Goal: Task Accomplishment & Management: Manage account settings

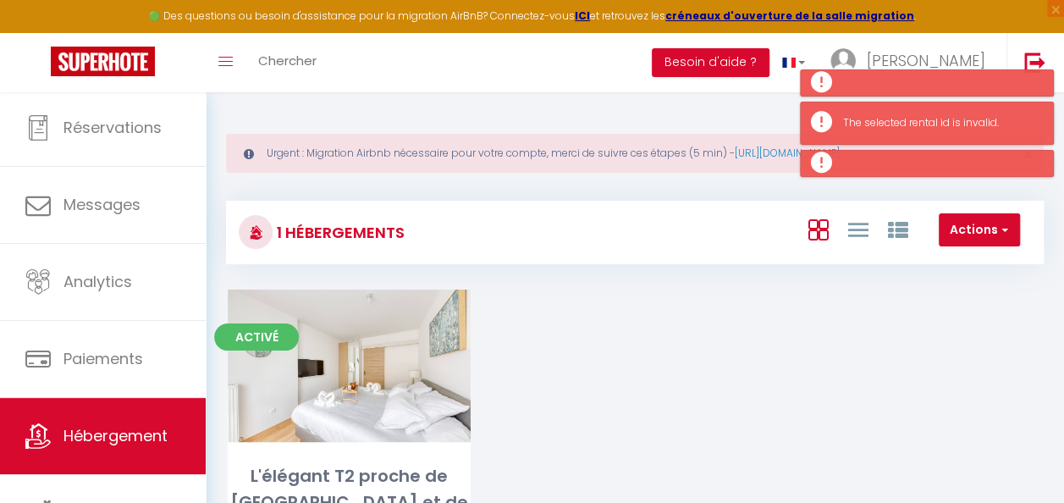
scroll to position [90, 0]
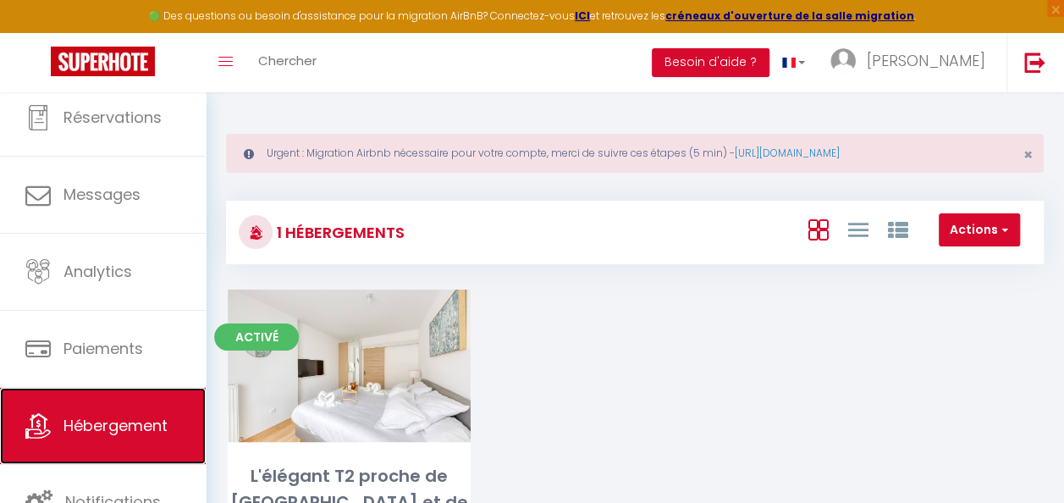
click at [141, 431] on span "Hébergement" at bounding box center [116, 425] width 104 height 21
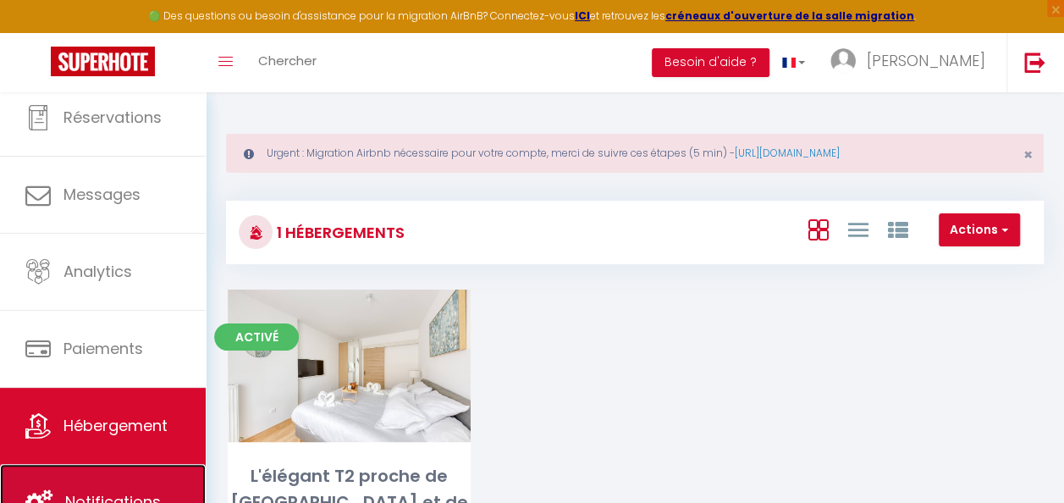
click at [150, 486] on link "Notifications" at bounding box center [103, 502] width 206 height 76
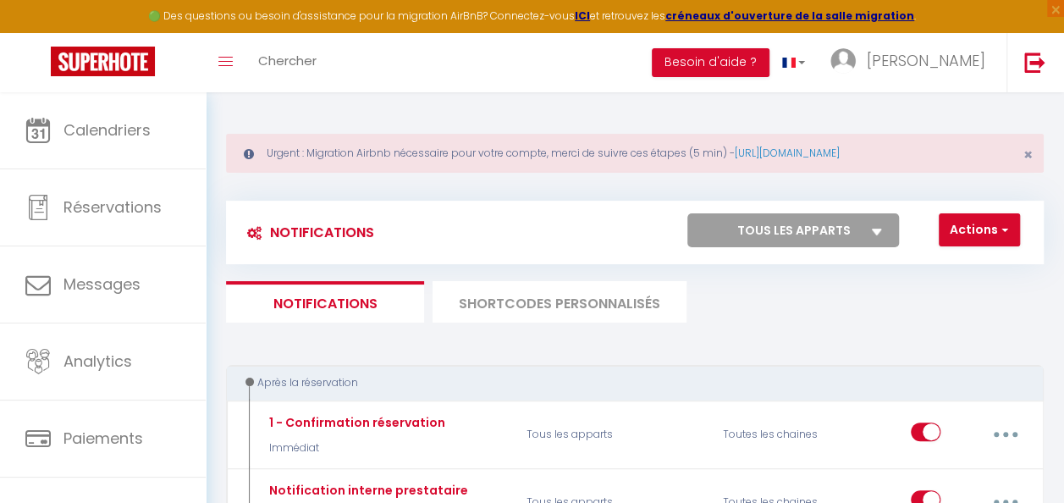
click at [858, 225] on select "Tous les apparts L'élégant T2 proche de [GEOGRAPHIC_DATA] et de [GEOGRAPHIC_DAT…" at bounding box center [794, 230] width 212 height 34
select select "24171"
click at [688, 213] on select "Tous les apparts L'élégant T2 proche de [GEOGRAPHIC_DATA] et de [GEOGRAPHIC_DAT…" at bounding box center [794, 230] width 212 height 34
checkbox input "true"
checkbox input "false"
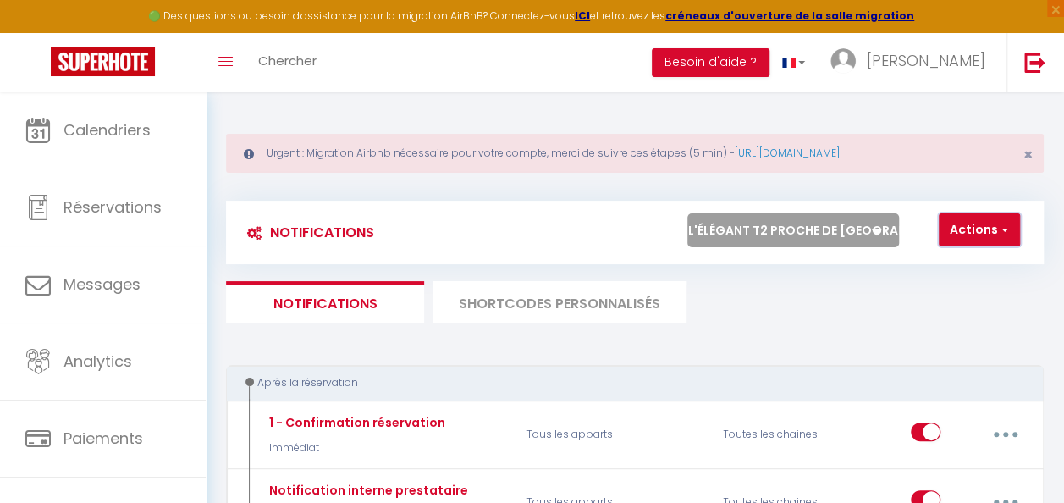
click at [1009, 228] on button "Actions" at bounding box center [979, 230] width 81 height 34
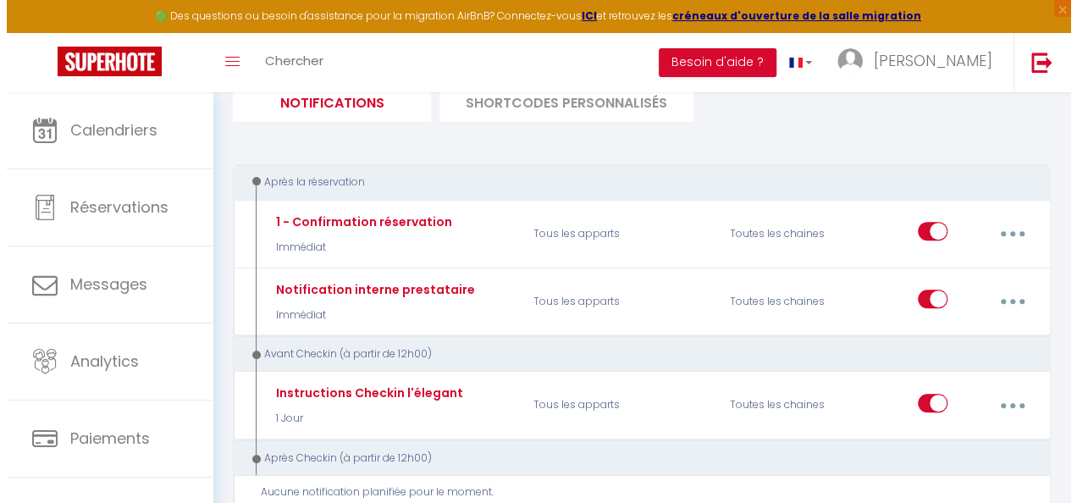
scroll to position [205, 0]
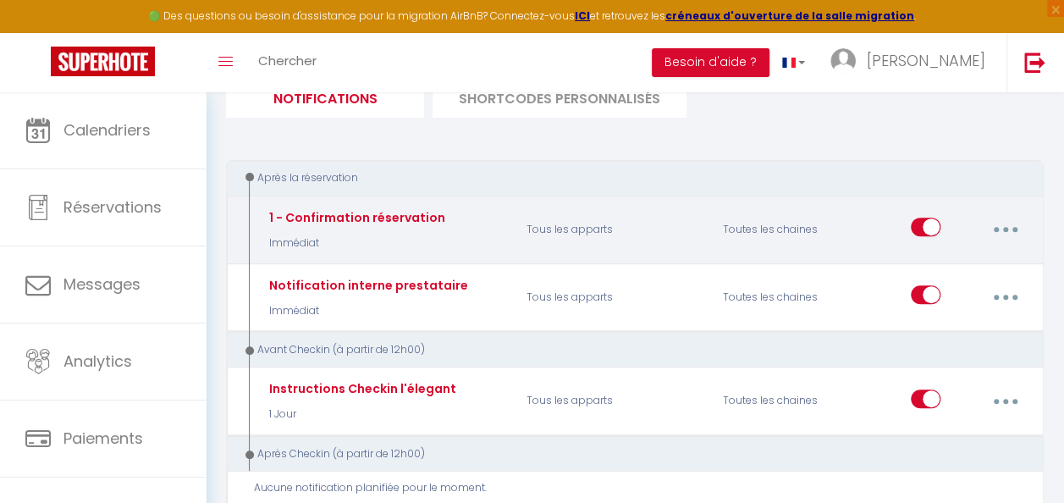
click at [998, 229] on button "button" at bounding box center [1005, 229] width 45 height 32
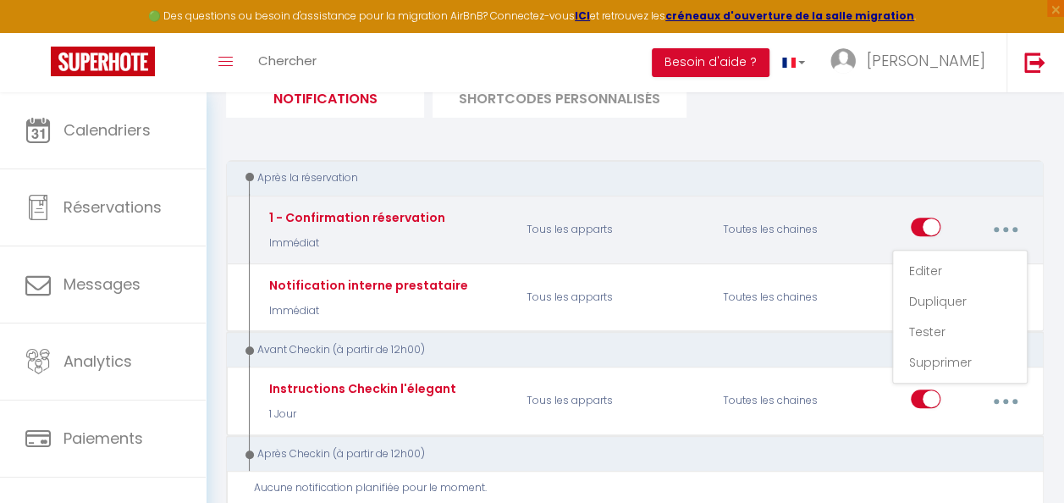
click at [799, 231] on div "Toutes les chaines" at bounding box center [777, 229] width 131 height 49
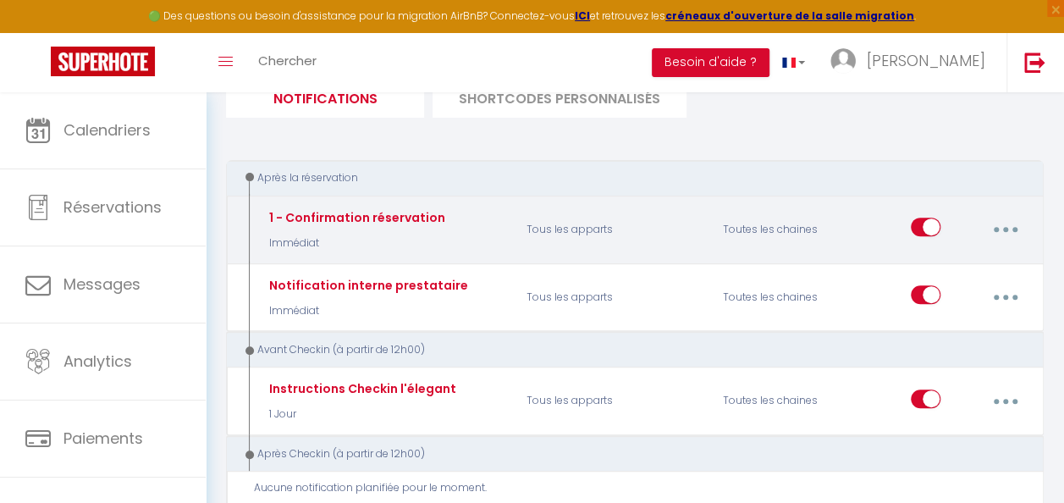
click at [1008, 232] on button "button" at bounding box center [1005, 229] width 45 height 32
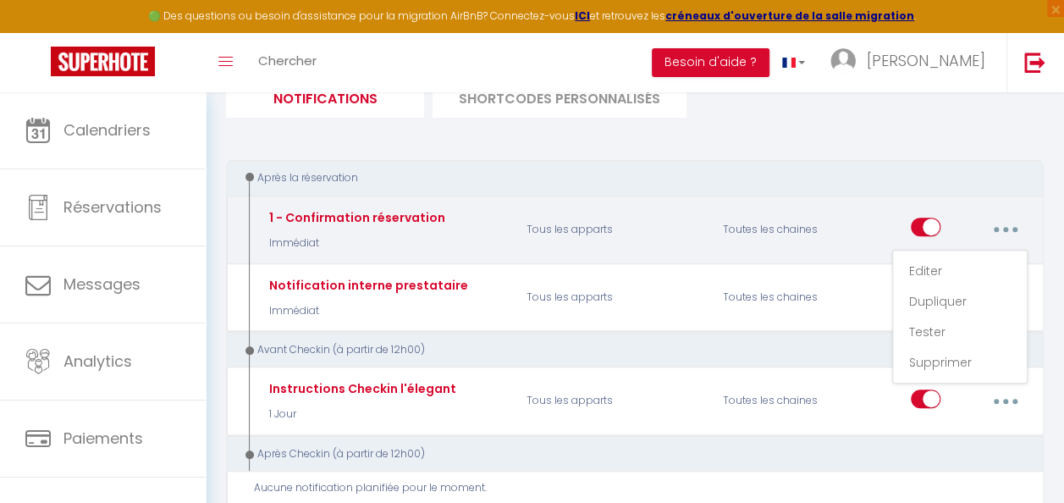
click at [579, 232] on p "Tous les apparts" at bounding box center [614, 229] width 196 height 49
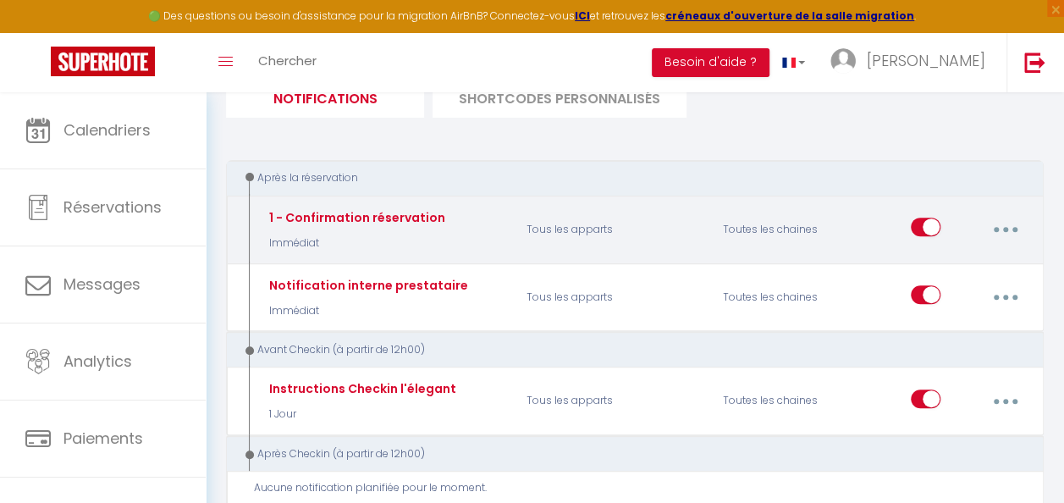
click at [1013, 228] on button "button" at bounding box center [1005, 229] width 45 height 32
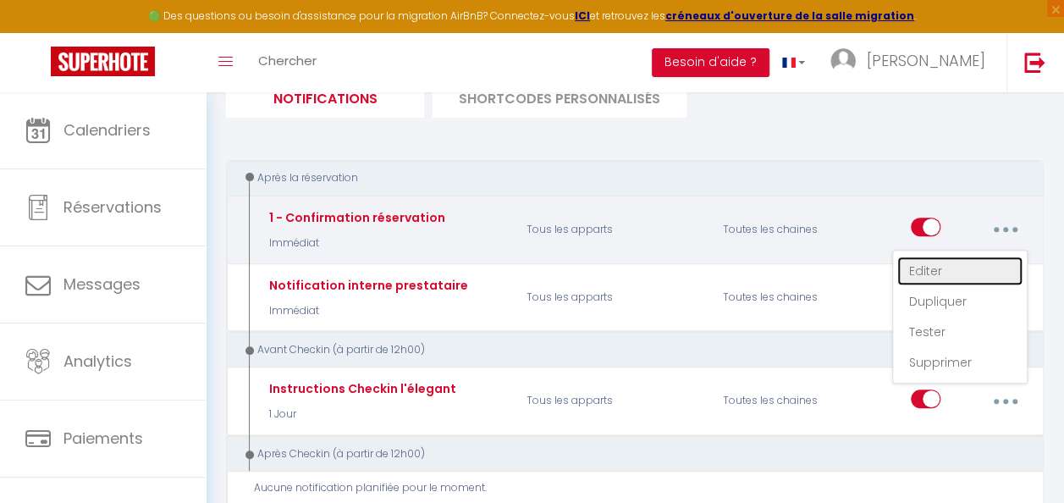
click at [954, 269] on link "Editer" at bounding box center [960, 271] width 125 height 29
type input "1 - Confirmation réservation"
select select "Immédiat"
select select "if_booking_is_paid"
checkbox input "true"
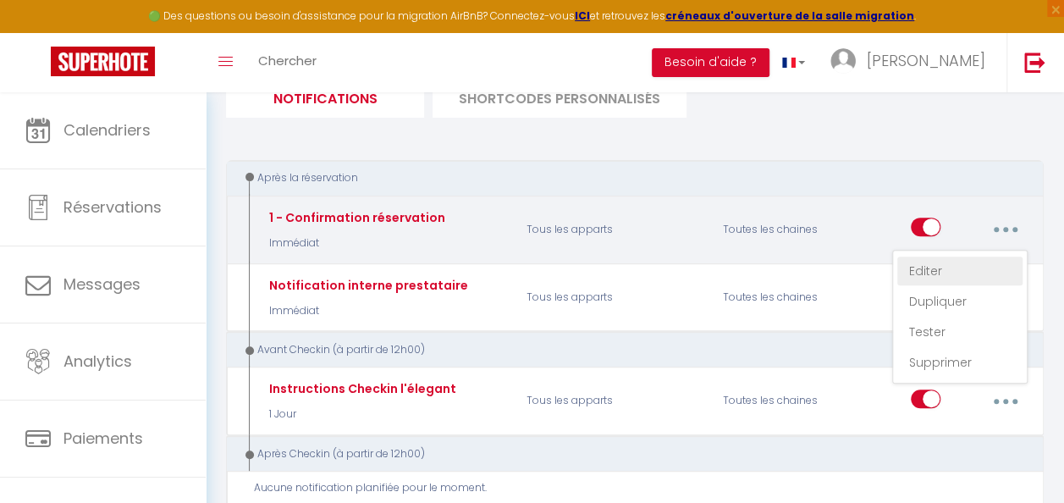
checkbox input "false"
radio input "true"
type input "Merci de confirmer votre réservation - [BOOKING:ID] - [GUEST:FIRST_NAME] [GUEST…"
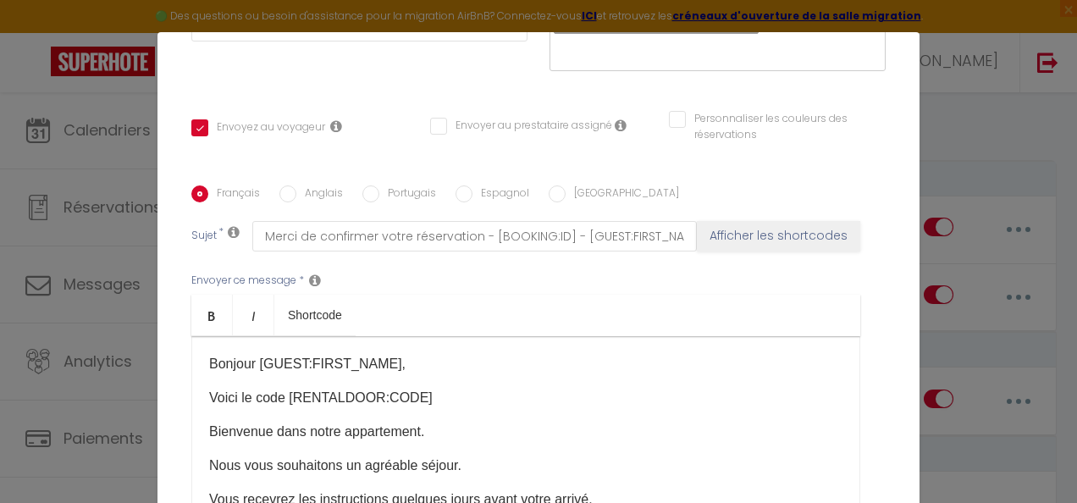
scroll to position [0, 0]
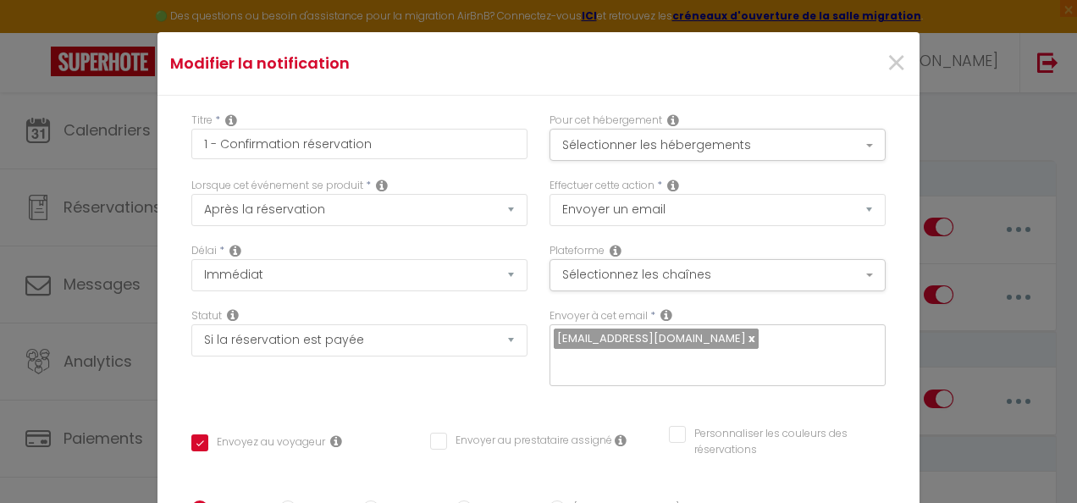
click at [997, 130] on div "Modifier la notification × Titre * 1 - Confirmation réservation Pour cet héberg…" at bounding box center [538, 251] width 1077 height 503
click at [886, 62] on span "×" at bounding box center [896, 63] width 21 height 51
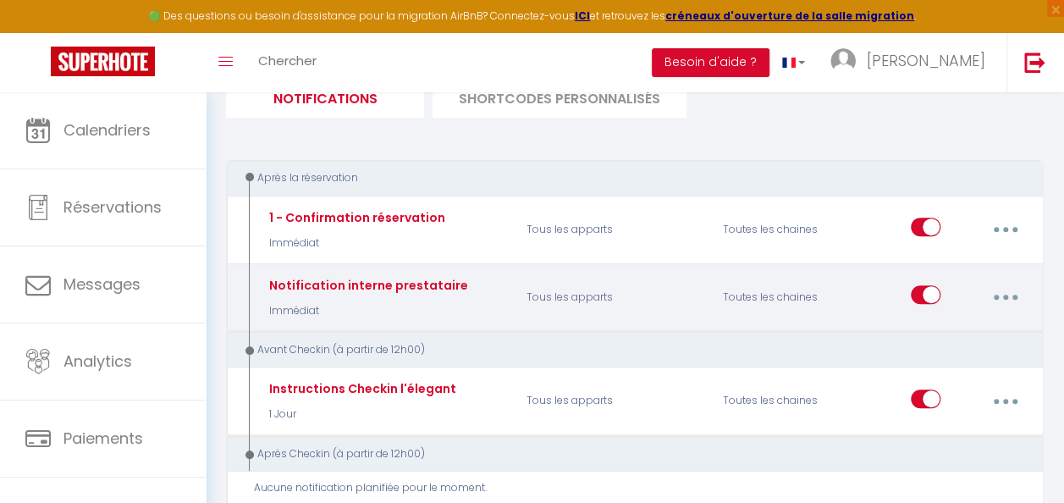
click at [1003, 295] on icon "button" at bounding box center [1005, 297] width 5 height 5
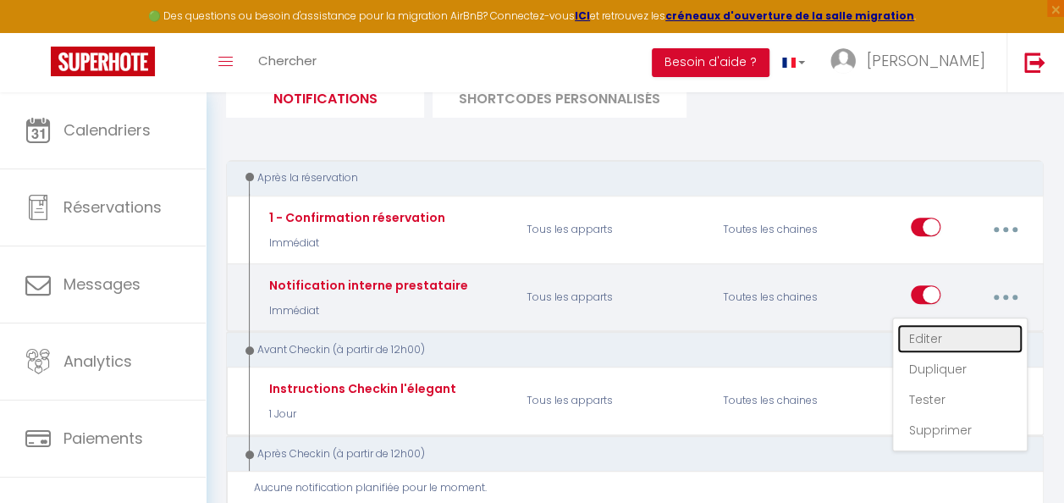
click at [942, 334] on link "Editer" at bounding box center [960, 338] width 125 height 29
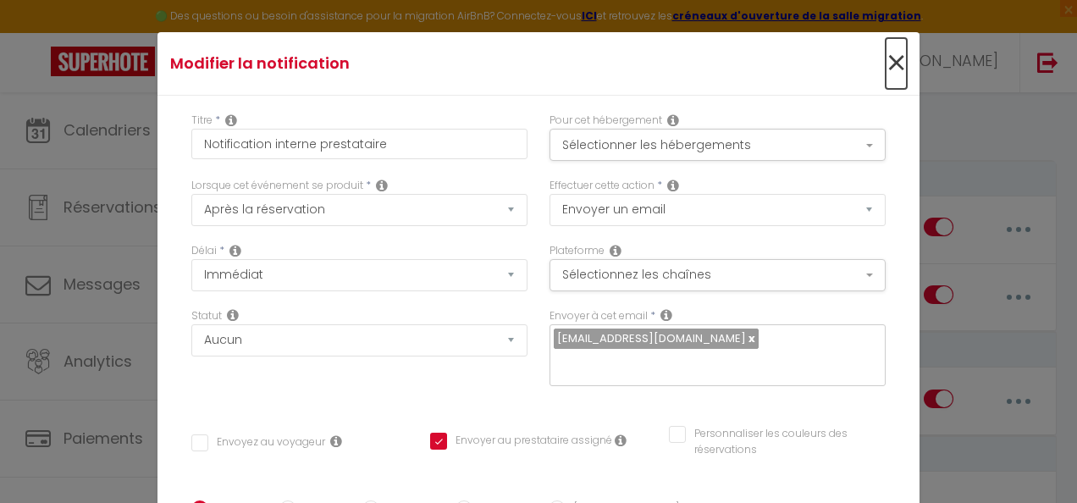
click at [886, 63] on span "×" at bounding box center [896, 63] width 21 height 51
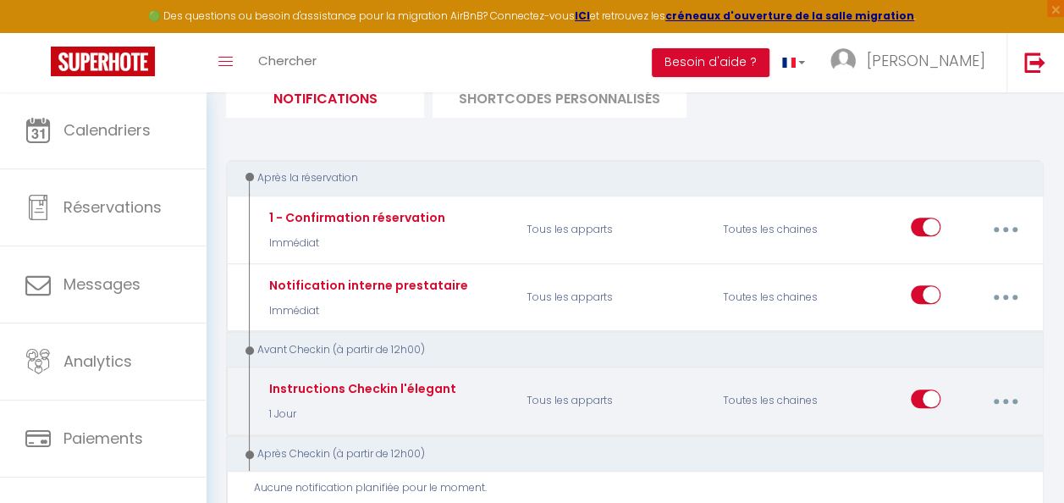
click at [1005, 400] on icon "button" at bounding box center [1005, 401] width 5 height 5
click at [958, 442] on link "Editer" at bounding box center [960, 442] width 125 height 29
type input "Instructions Checkin l'élegant"
select select "1 Jour"
select select "if_booking_is_paid"
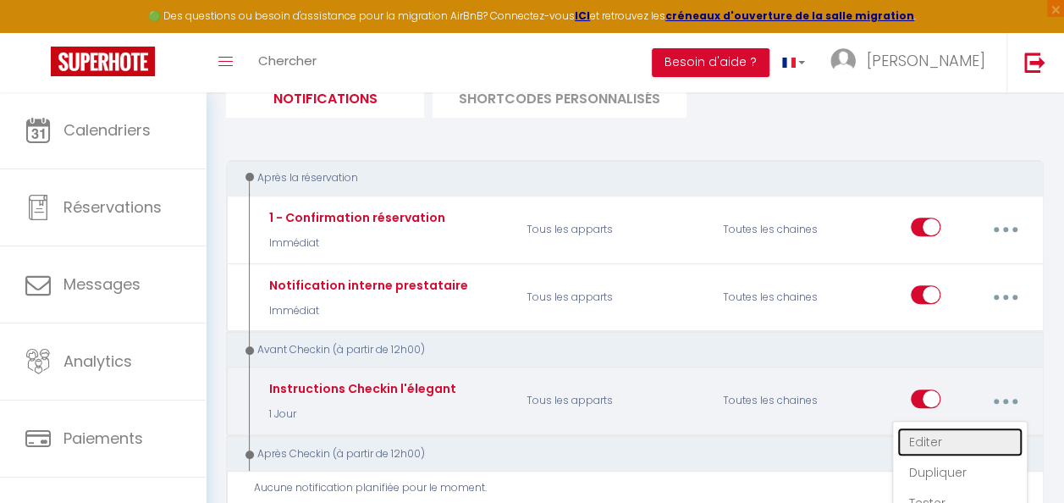
checkbox input "true"
checkbox input "false"
type input "Procédure pour le checkin - [RENTAL:NAME][RENTALDOOR:CODE][RENTALDOOR:CODE][REN…"
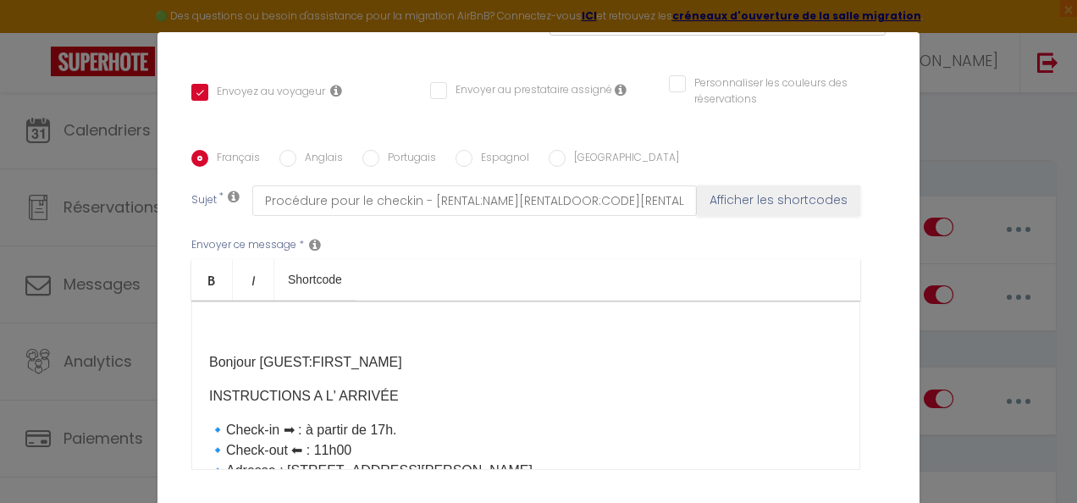
click at [408, 352] on p "​Bonjour [GUEST:FIRST_NAME]" at bounding box center [525, 362] width 633 height 20
click at [197, 371] on div "​Bonjour [GUEST:FIRST_NAME] INSTRUCTIONS A L' ARRIVÉE 🔹Check-in ➡ : à partir de…" at bounding box center [525, 385] width 669 height 169
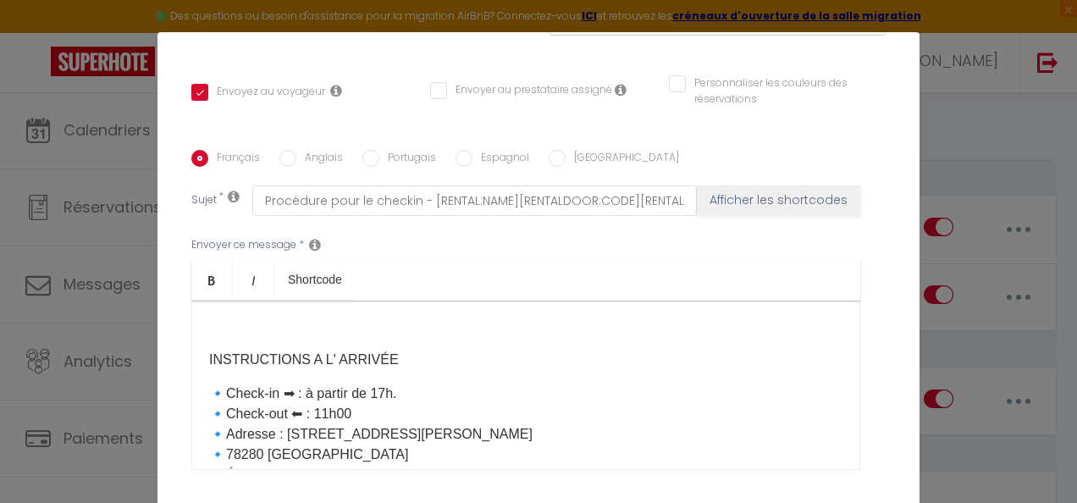
scroll to position [61, 0]
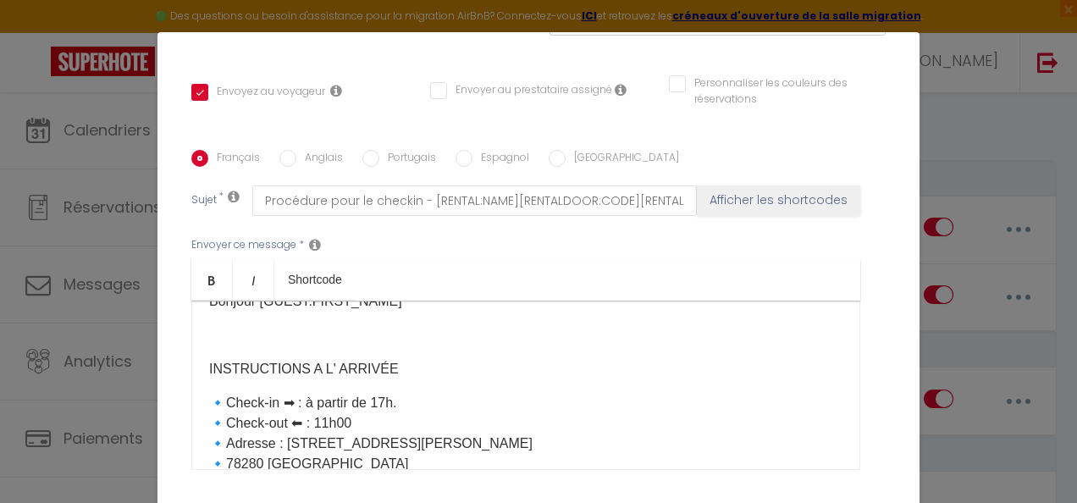
click at [406, 359] on p "INSTRUCTIONS A L' ARRIVÉE" at bounding box center [525, 369] width 633 height 20
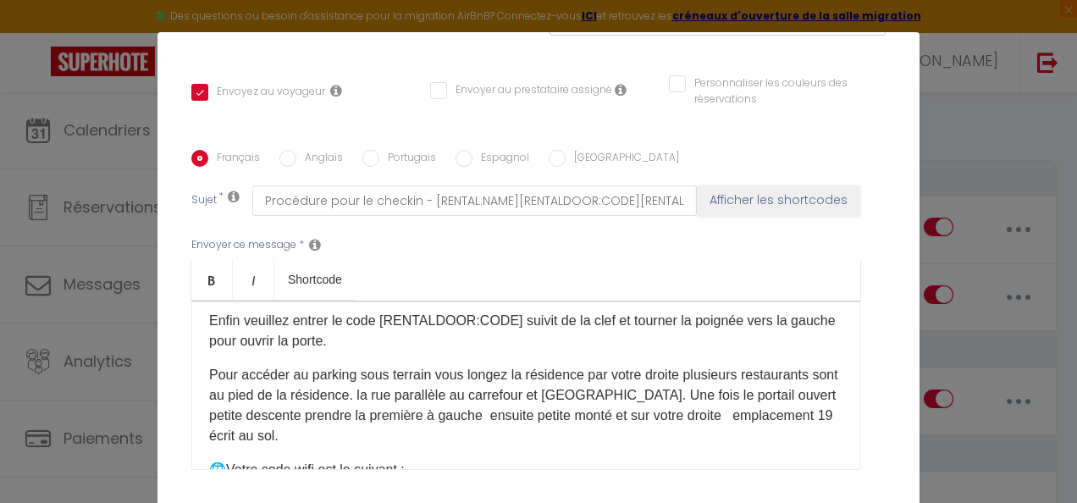
scroll to position [620, 0]
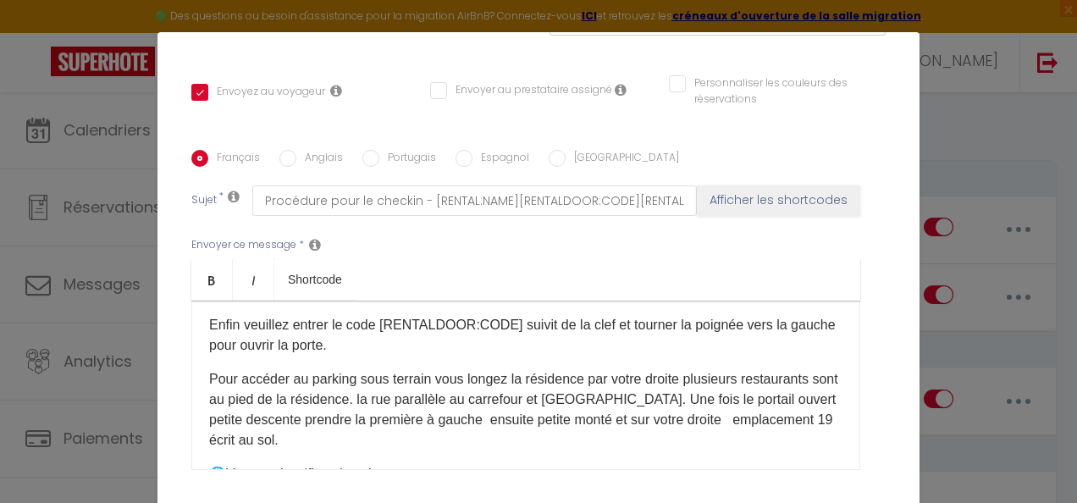
click at [248, 323] on p "Enfin veuillez entrer le code [RENTALDOOR:CODE]​ suivit de la clef et tourner l…" at bounding box center [525, 335] width 633 height 41
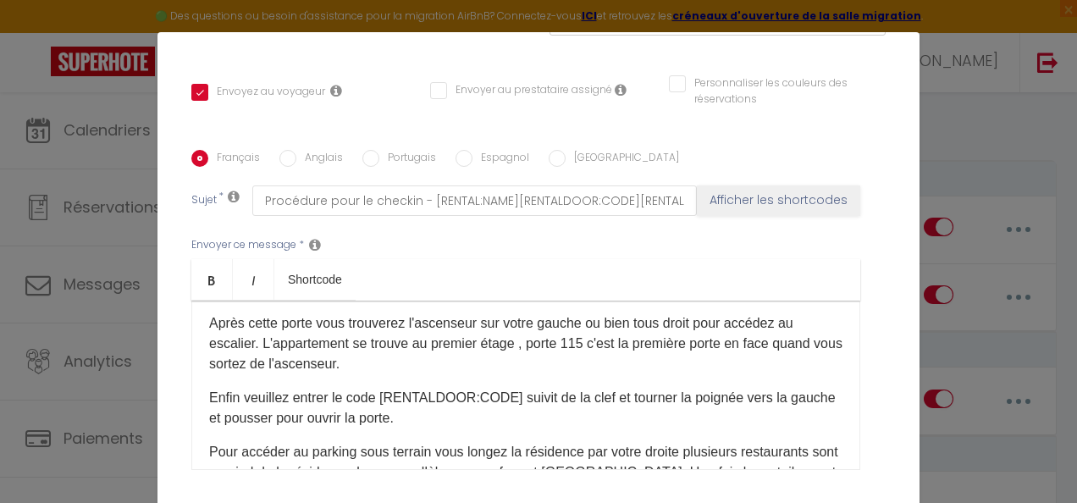
scroll to position [542, 0]
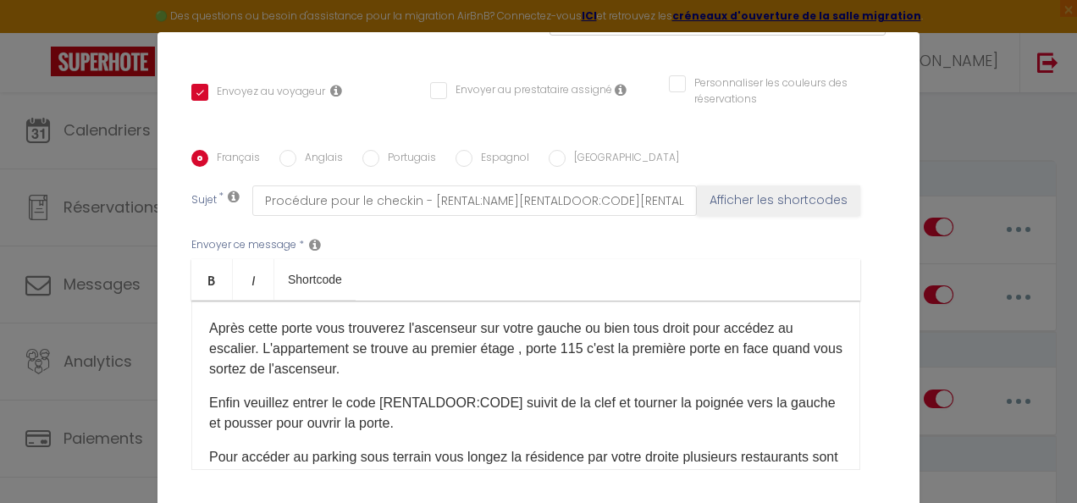
click at [456, 398] on p "Enfin veuillez entrer le code [RENTALDOOR:CODE]​ suivit de la clef et tourner l…" at bounding box center [525, 413] width 633 height 41
click at [445, 398] on p "Enfin veuillez entrer le code [RENTALDOOR:CODE]​ suivit de la clef et tourner l…" at bounding box center [525, 413] width 633 height 41
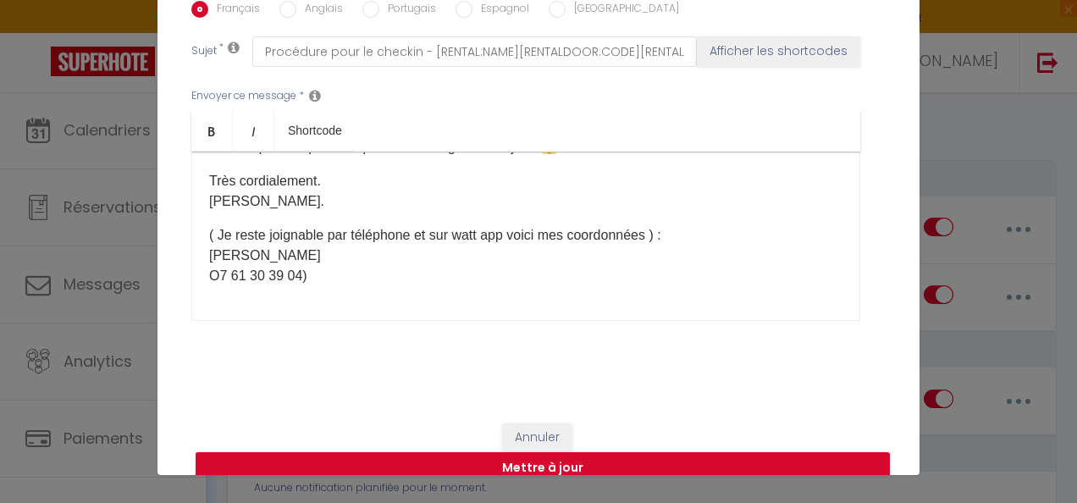
scroll to position [64, 0]
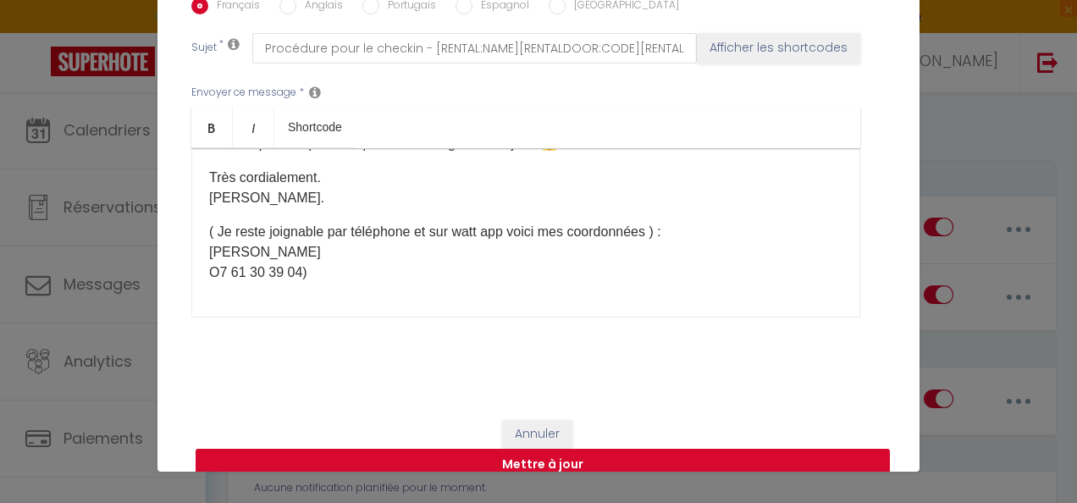
click at [552, 449] on button "Mettre à jour" at bounding box center [543, 465] width 694 height 32
checkbox input "true"
checkbox input "false"
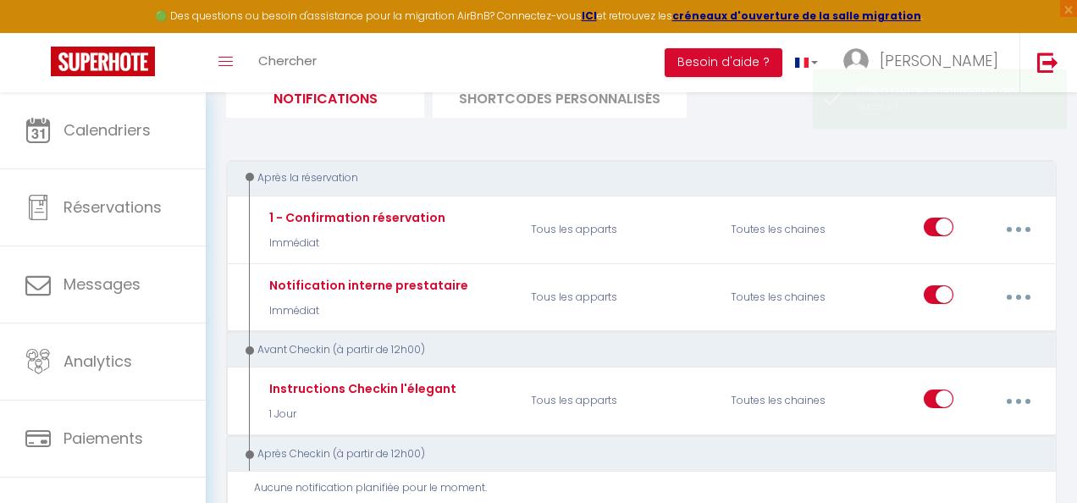
scroll to position [0, 0]
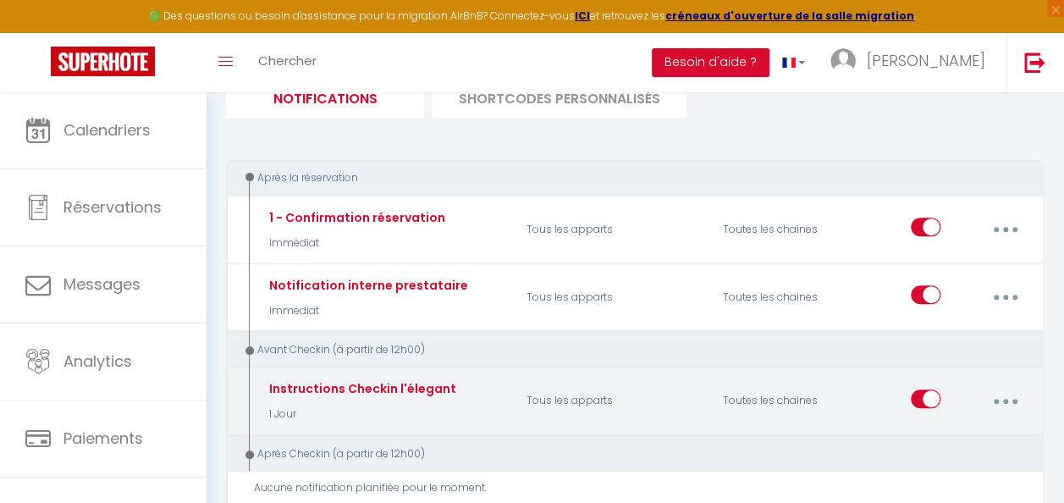
click at [1011, 400] on button "button" at bounding box center [1005, 401] width 45 height 32
click at [949, 437] on link "Editer" at bounding box center [960, 442] width 125 height 29
type input "Instructions Checkin l'élegant"
select select "1 Jour"
select select "if_booking_is_paid"
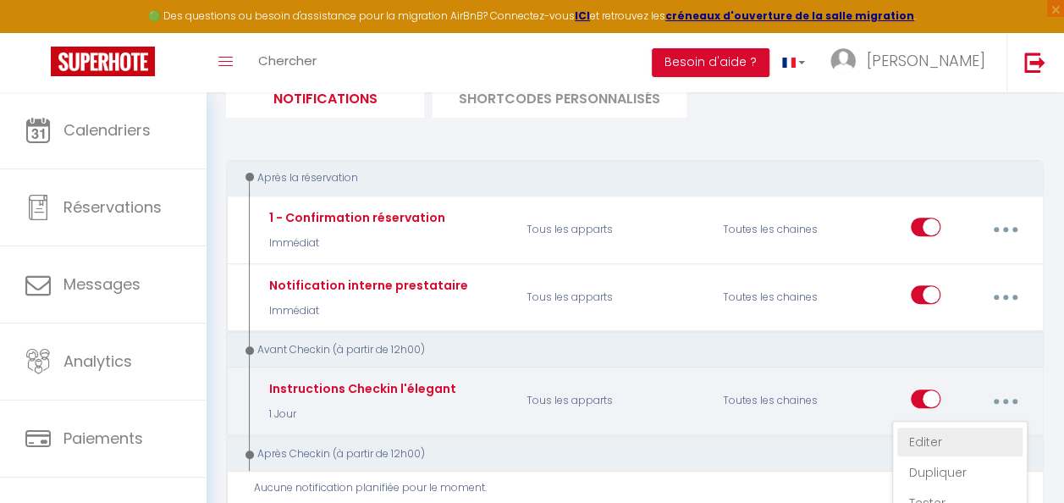
checkbox input "true"
checkbox input "false"
radio input "true"
type input "Procédure pour le checkin - [RENTAL:NAME][RENTALDOOR:CODE][RENTALDOOR:CODE][REN…"
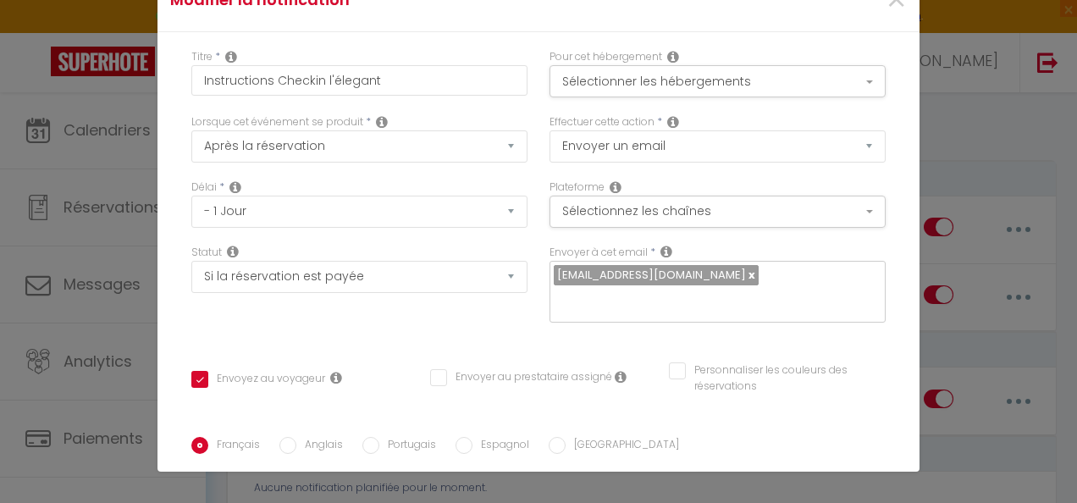
scroll to position [675, 0]
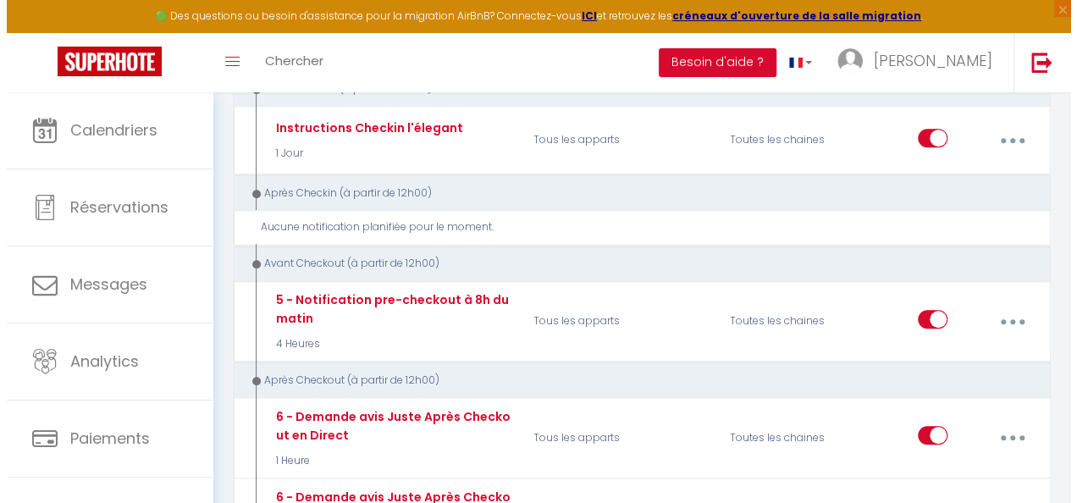
scroll to position [484, 0]
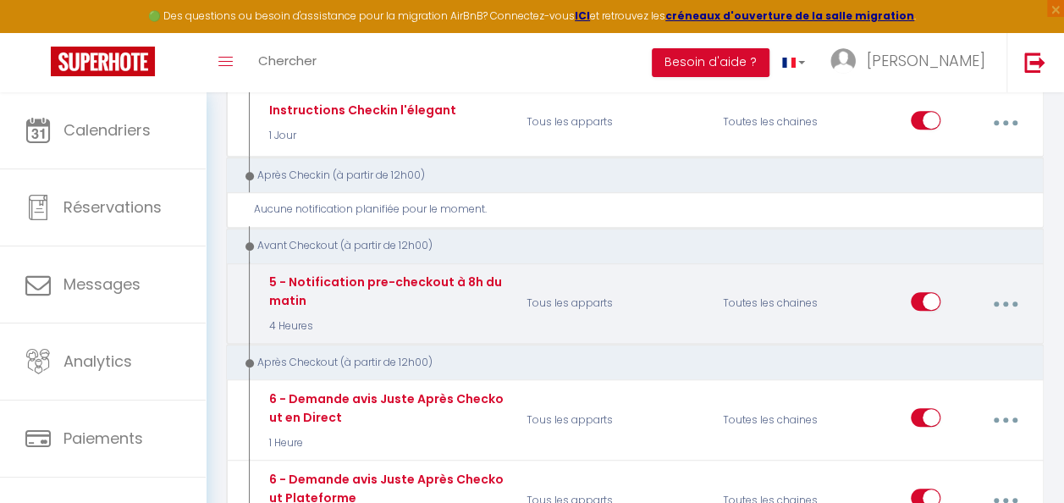
click at [1006, 301] on icon "button" at bounding box center [1005, 303] width 5 height 5
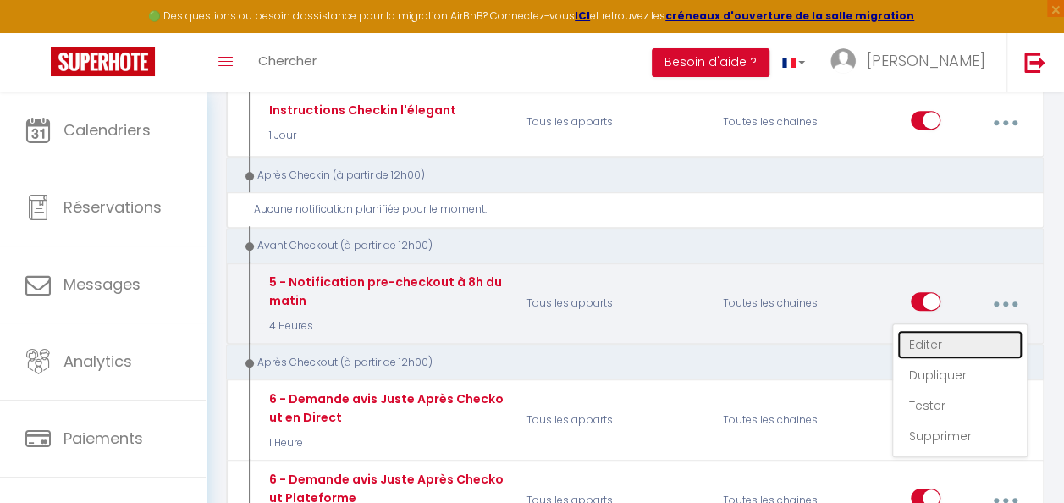
click at [941, 343] on link "Editer" at bounding box center [960, 344] width 125 height 29
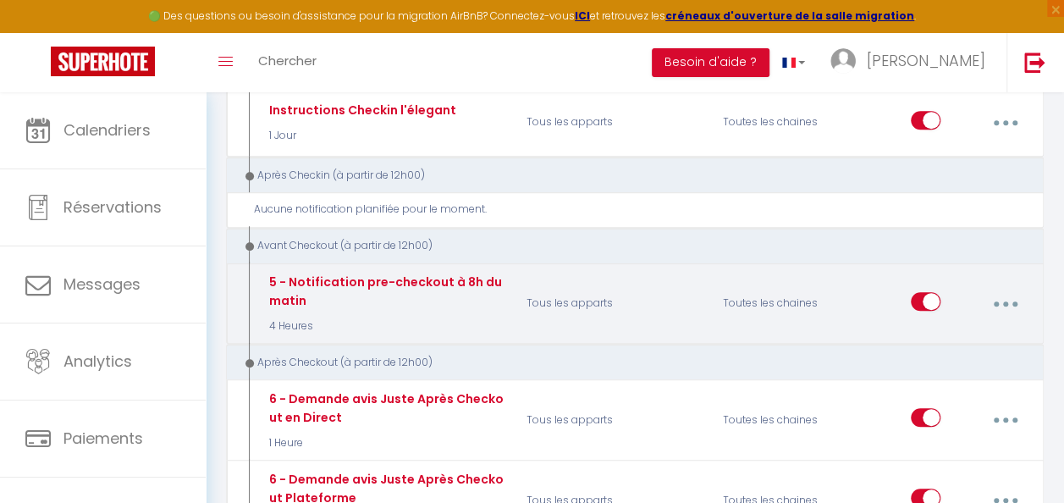
type input "5 - Notification pre-checkout à 8h du matin"
select select "4"
select select "4 Heures"
select select "if_booking_is_paid"
checkbox input "true"
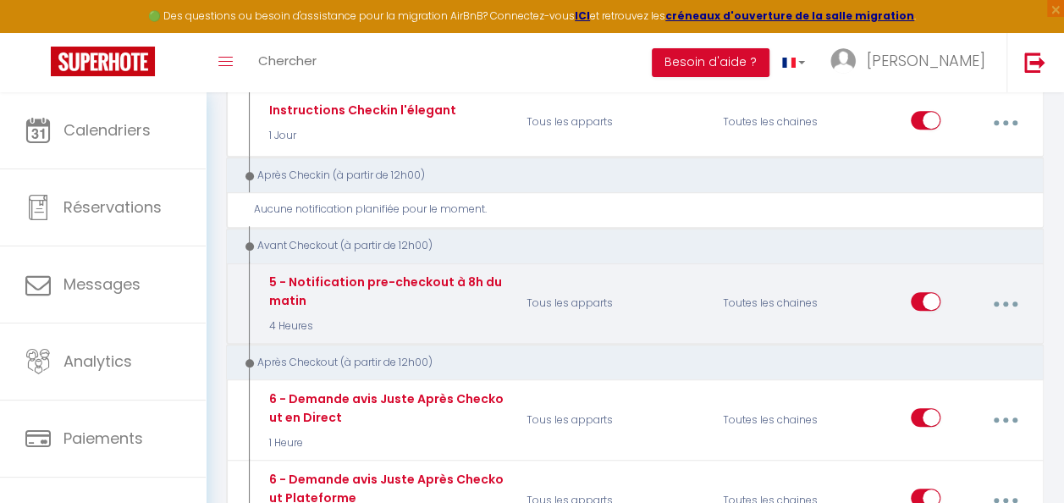
checkbox input "false"
radio input "true"
type input "Procédure pour votre départ - [RENTAL:NAME] - [GUEST:FIRST_NAME] [GUEST:NAME]"
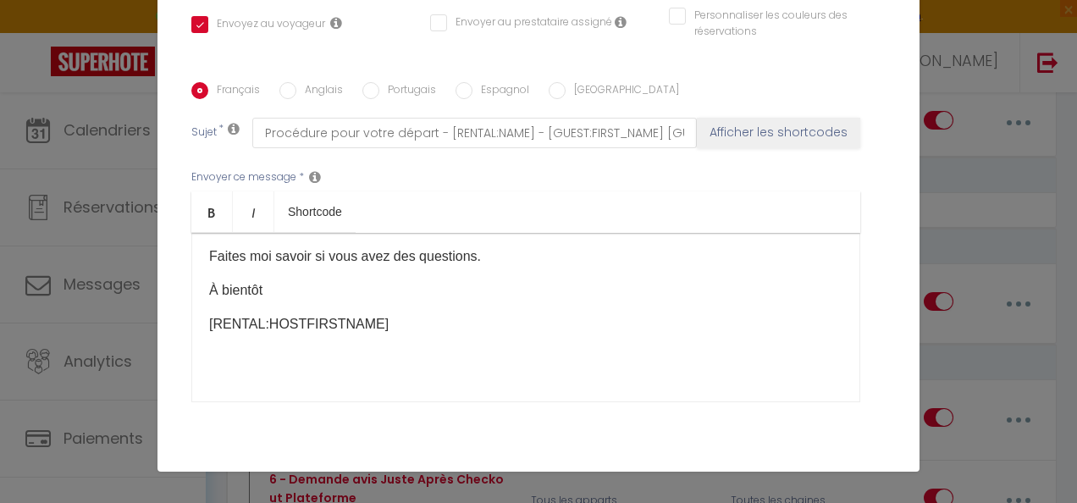
scroll to position [439, 0]
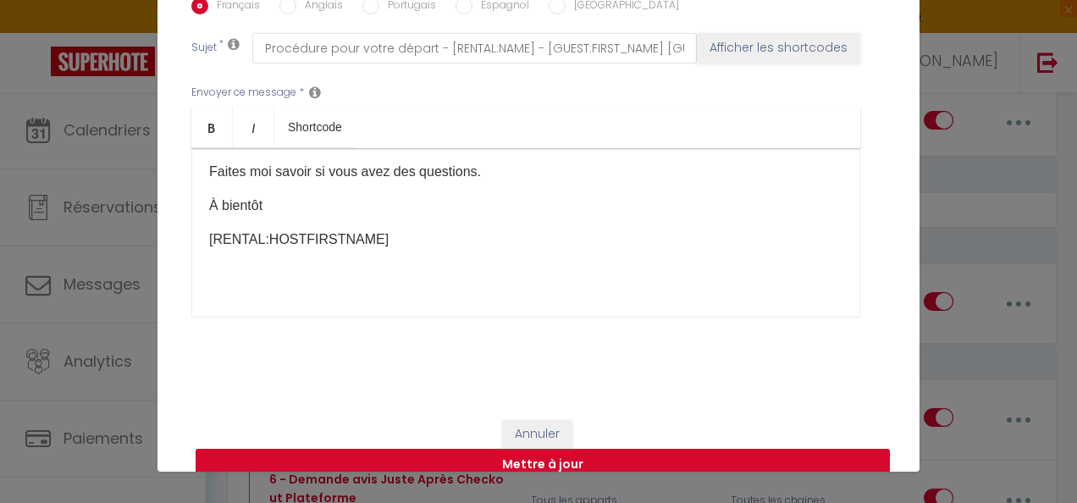
click at [715, 449] on button "Mettre à jour" at bounding box center [543, 465] width 694 height 32
checkbox input "true"
checkbox input "false"
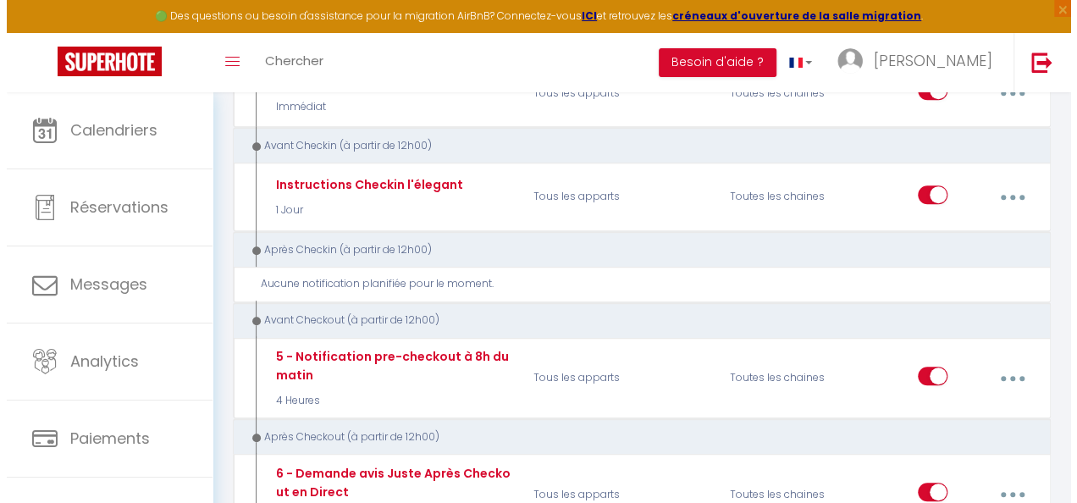
scroll to position [381, 0]
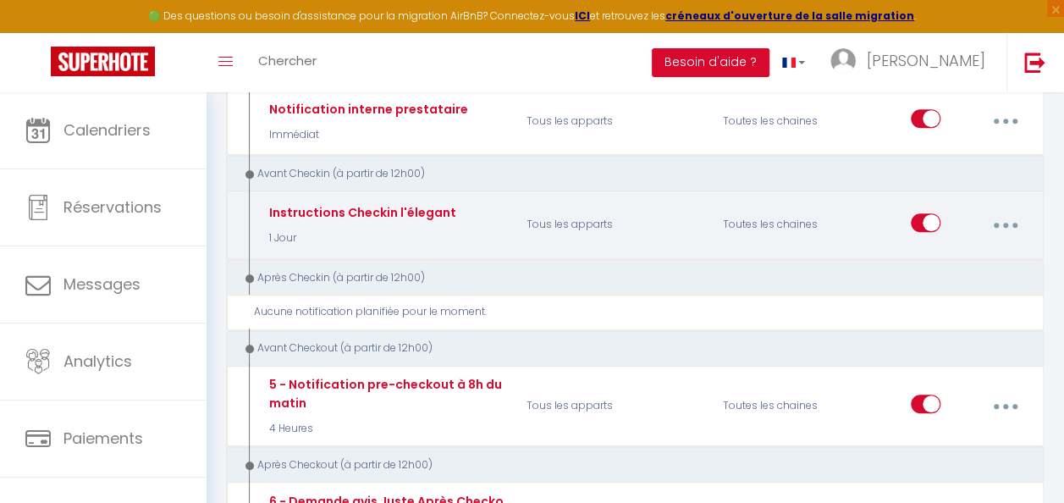
click at [1010, 220] on button "button" at bounding box center [1005, 225] width 45 height 32
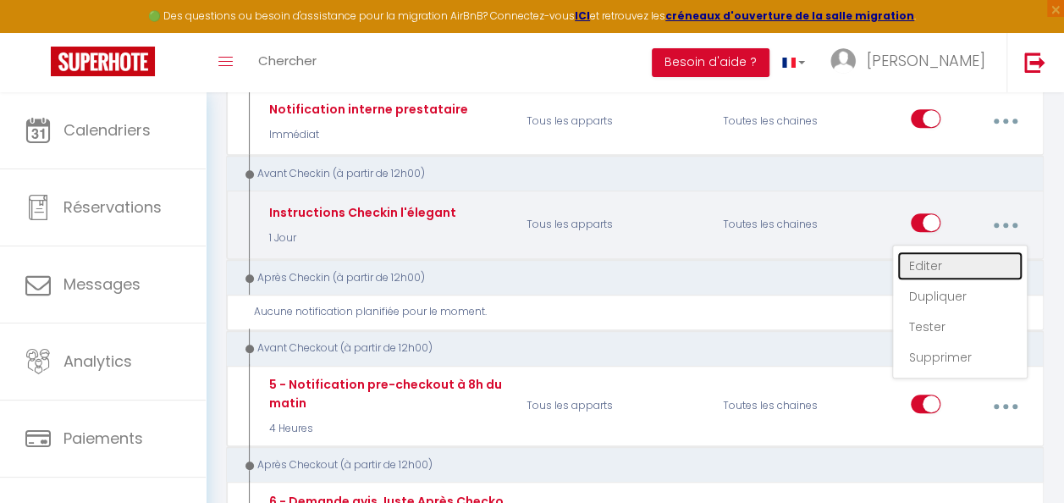
click at [941, 258] on link "Editer" at bounding box center [960, 265] width 125 height 29
type input "Instructions Checkin l'élegant"
select select "1 Jour"
select select "if_booking_is_paid"
checkbox input "true"
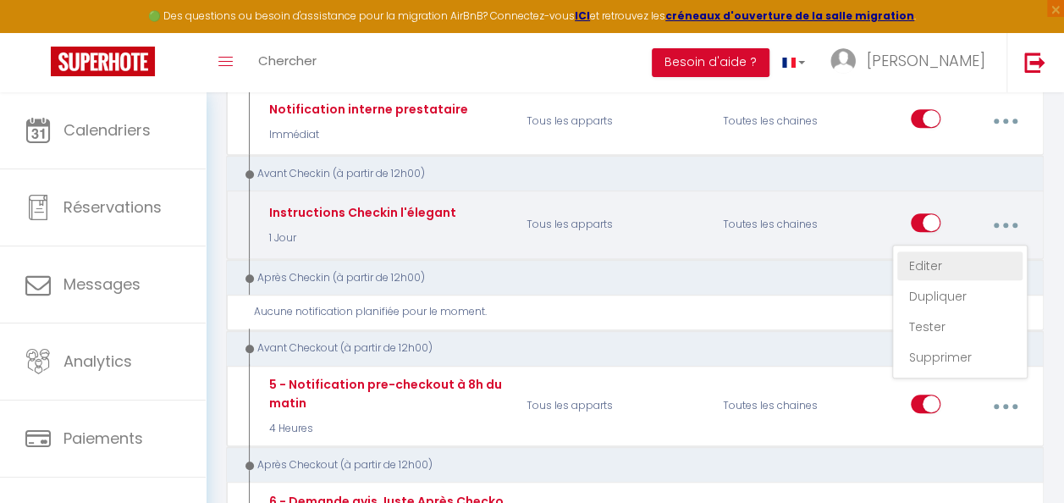
checkbox input "false"
radio input "true"
type input "Procédure pour le checkin - [RENTAL:NAME][RENTALDOOR:CODE][RENTALDOOR:CODE][REN…"
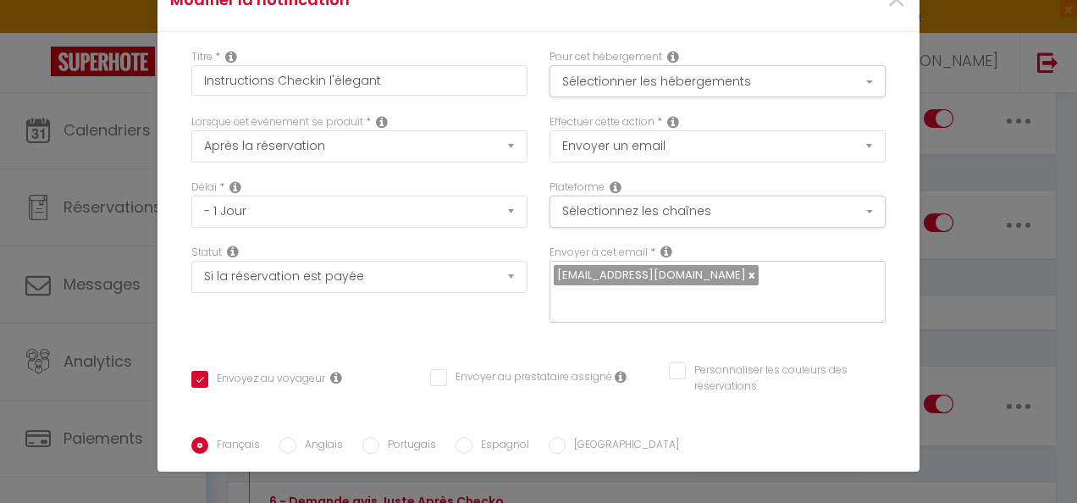
scroll to position [0, 0]
click at [1006, 27] on div "Modifier la notification × Titre * Instructions Checkin l'élegant Pour cet hébe…" at bounding box center [538, 251] width 1077 height 503
click at [886, 3] on span "×" at bounding box center [896, 0] width 21 height 51
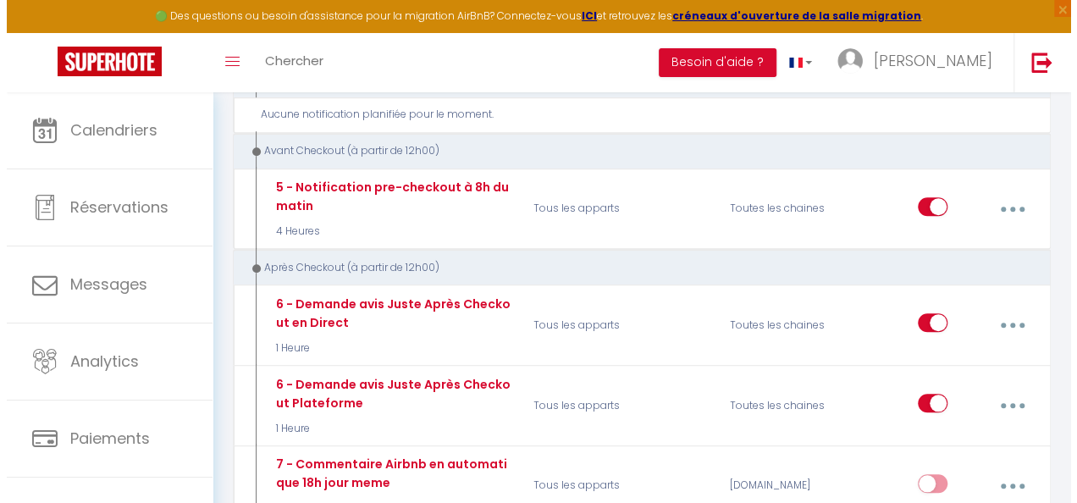
scroll to position [583, 0]
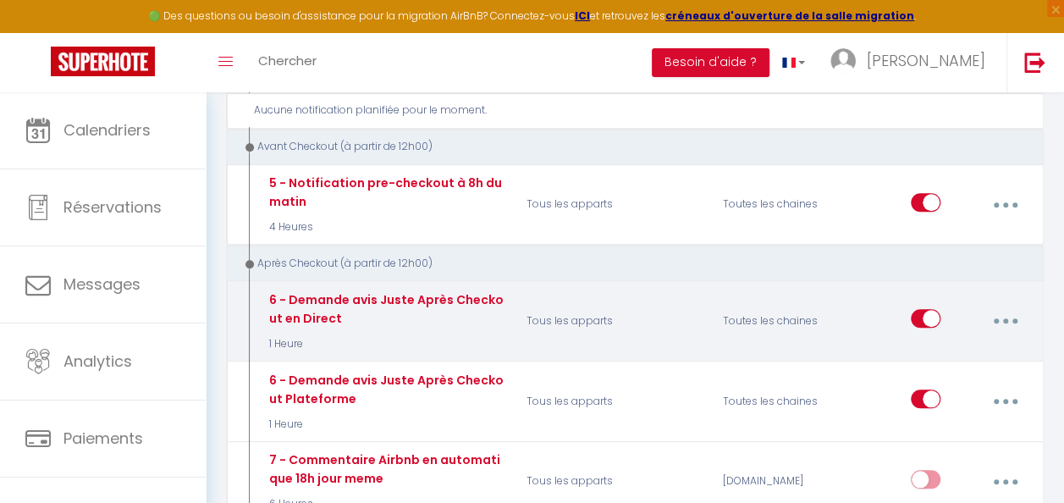
click at [1004, 318] on icon "button" at bounding box center [1005, 320] width 5 height 5
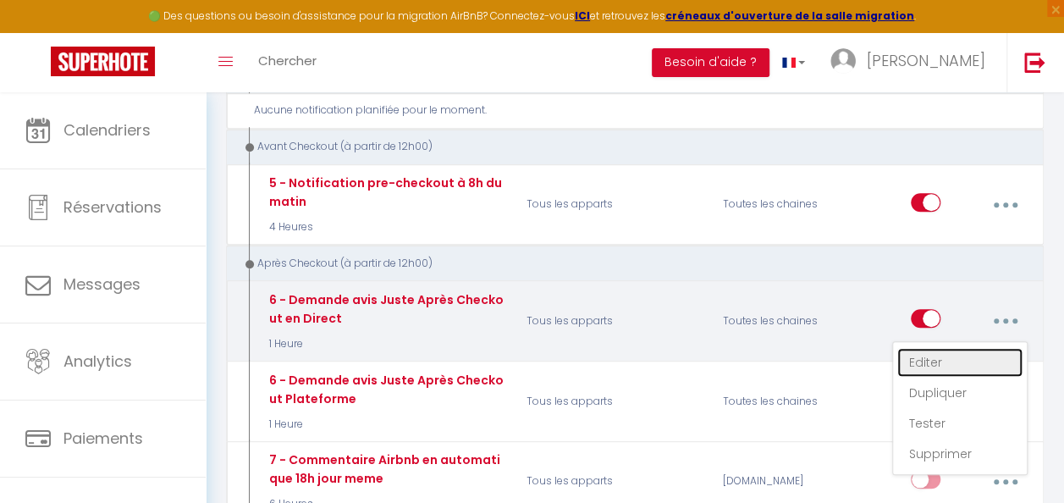
click at [937, 357] on link "Editer" at bounding box center [960, 362] width 125 height 29
type input "6 - Demande avis Juste Après Checkout en Direct"
select select "5"
select select "1 Heure"
checkbox input "true"
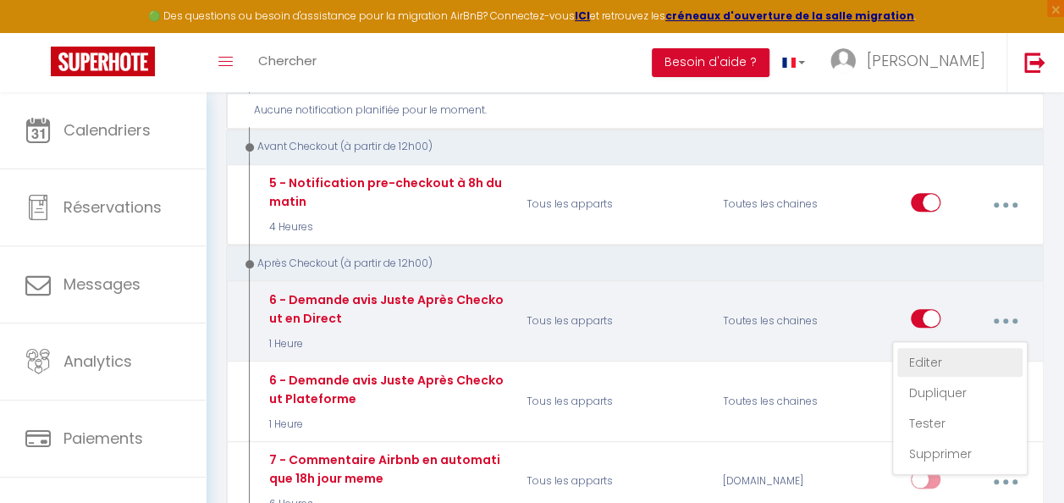
checkbox input "false"
type input "[GUEST:FIRST_NAME], voici un cadeau pour vous avant de quitter [RENTAL:CITY]"
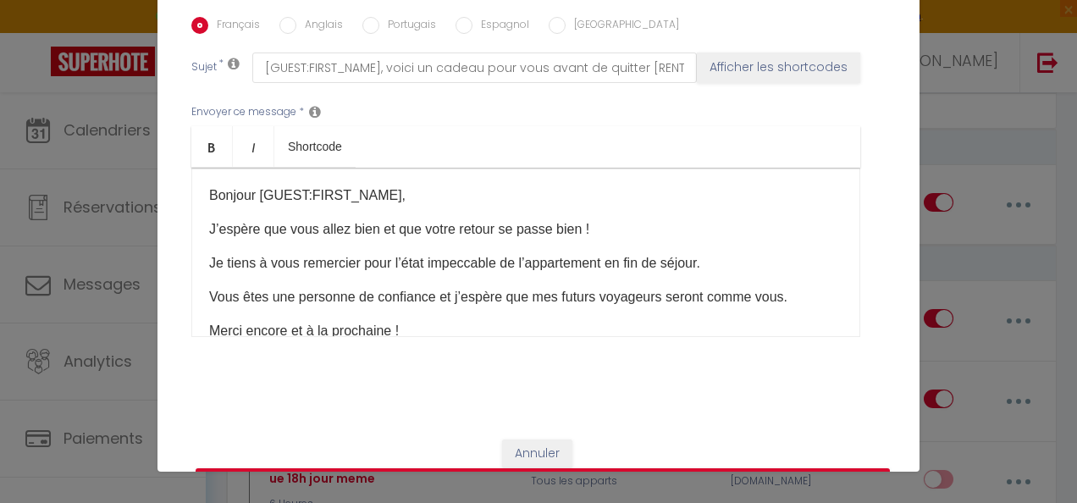
scroll to position [439, 0]
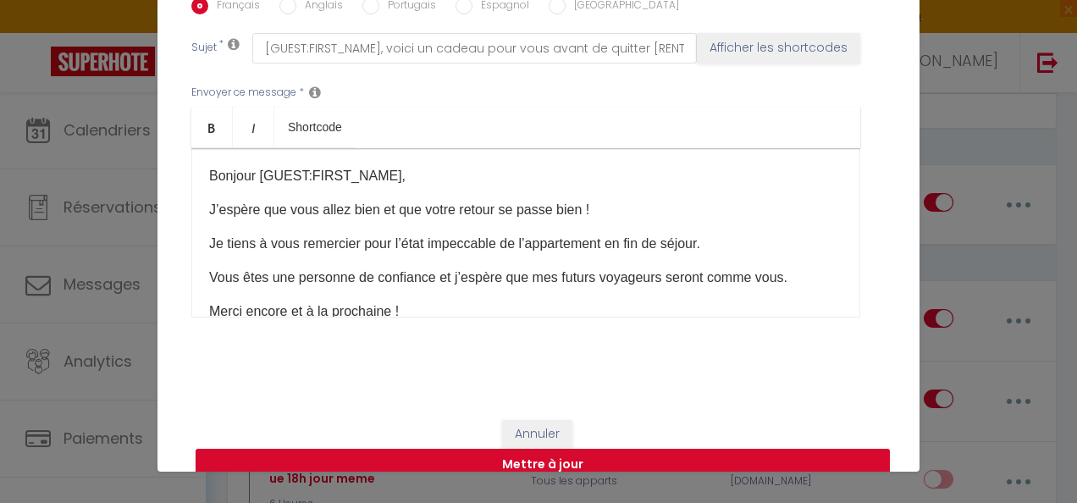
click at [981, 13] on div "Modifier la notification × Titre * 6 - Demande avis Juste Après Checkout en Dir…" at bounding box center [538, 251] width 1077 height 503
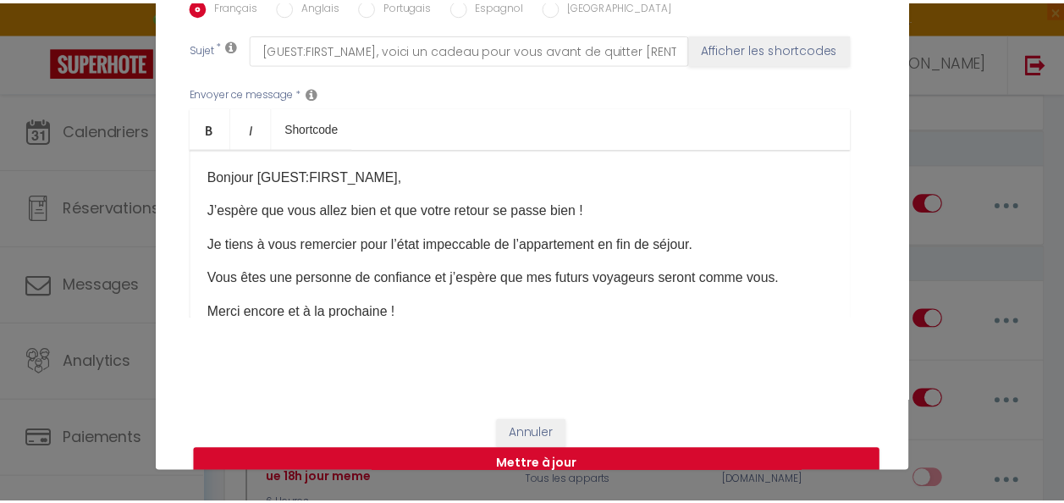
scroll to position [0, 0]
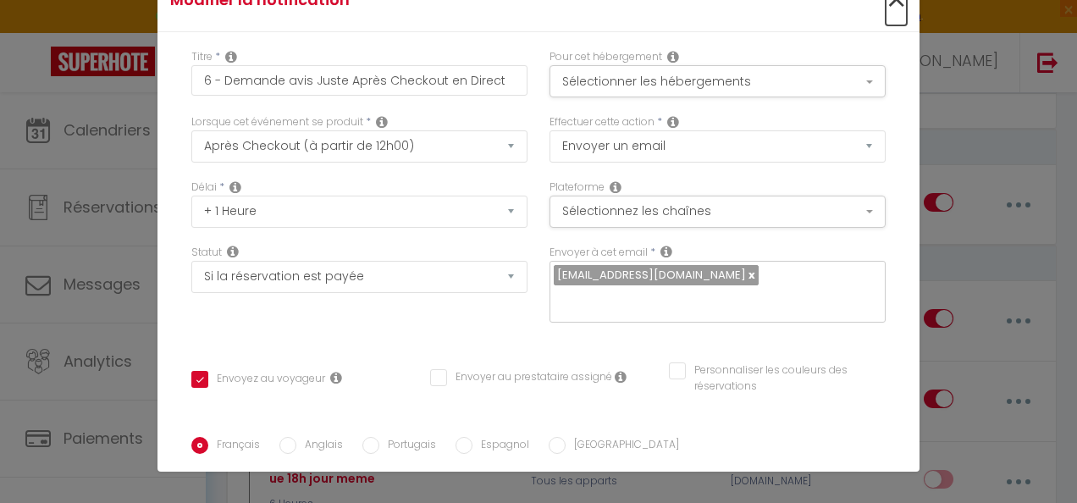
click at [886, 6] on span "×" at bounding box center [896, 0] width 21 height 51
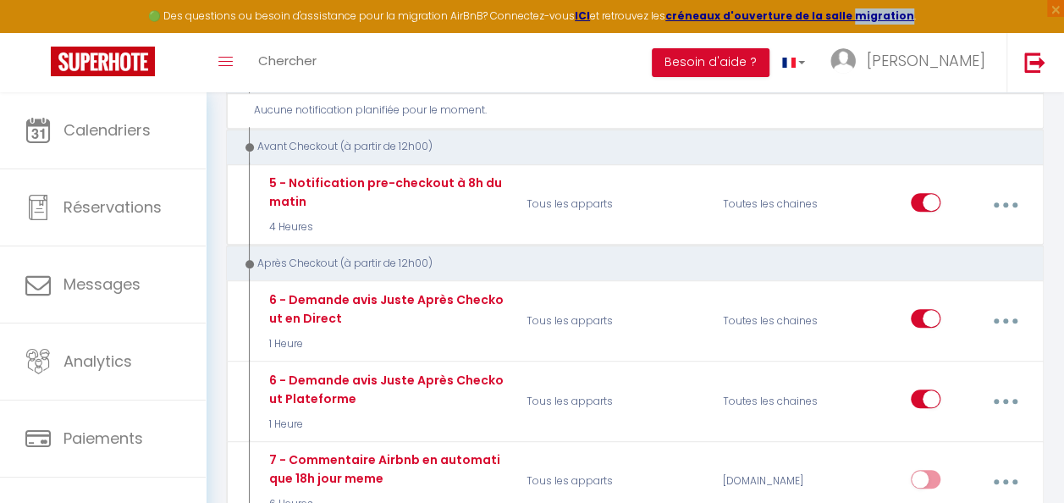
click at [886, 6] on div "🟢 Des questions ou besoin d'assistance pour la migration AirBnB? Connectez-vous…" at bounding box center [532, 16] width 1064 height 33
drag, startPoint x: 886, startPoint y: 6, endPoint x: 601, endPoint y: 81, distance: 294.3
click at [601, 81] on div "Toggle menubar Chercher BUTTON Besoin d'aide ? Nadir Paramètres Équipe" at bounding box center [587, 62] width 929 height 59
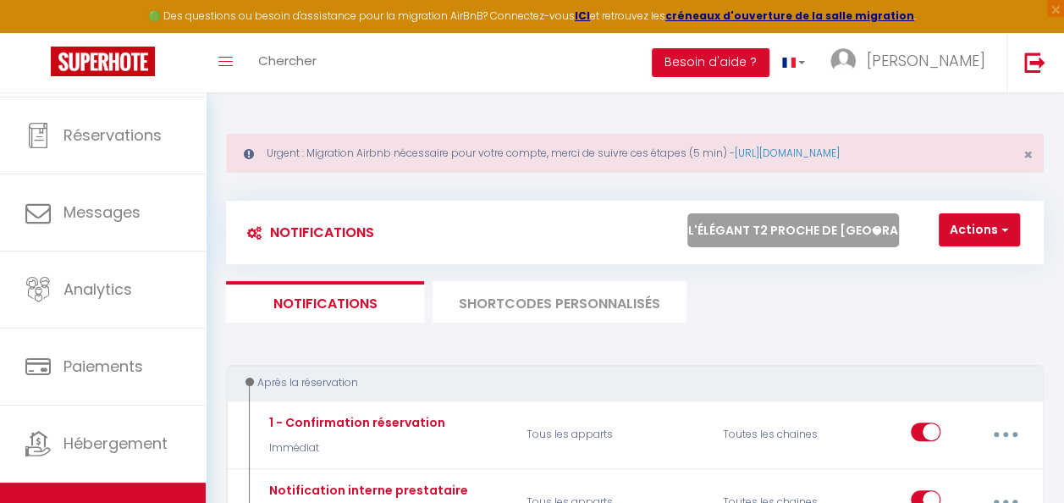
scroll to position [90, 0]
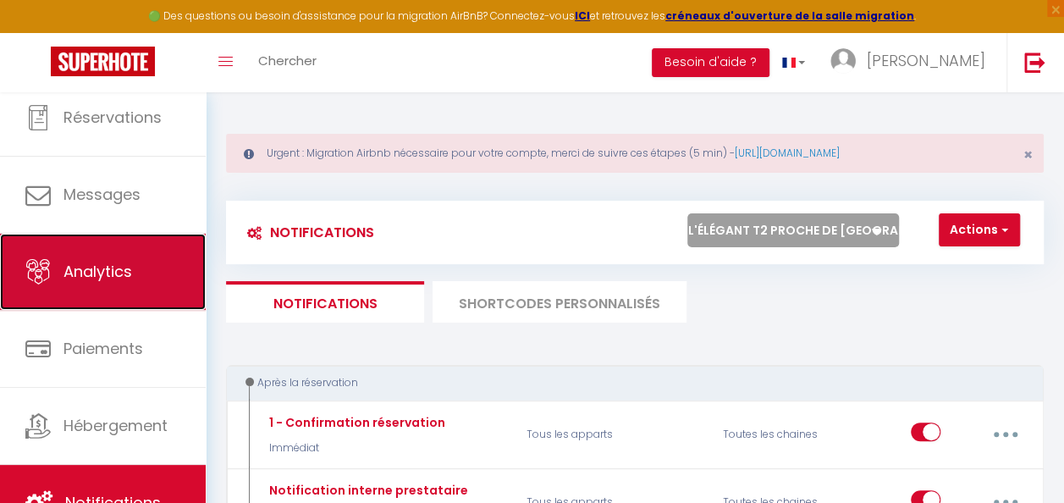
click at [145, 264] on link "Analytics" at bounding box center [103, 272] width 206 height 76
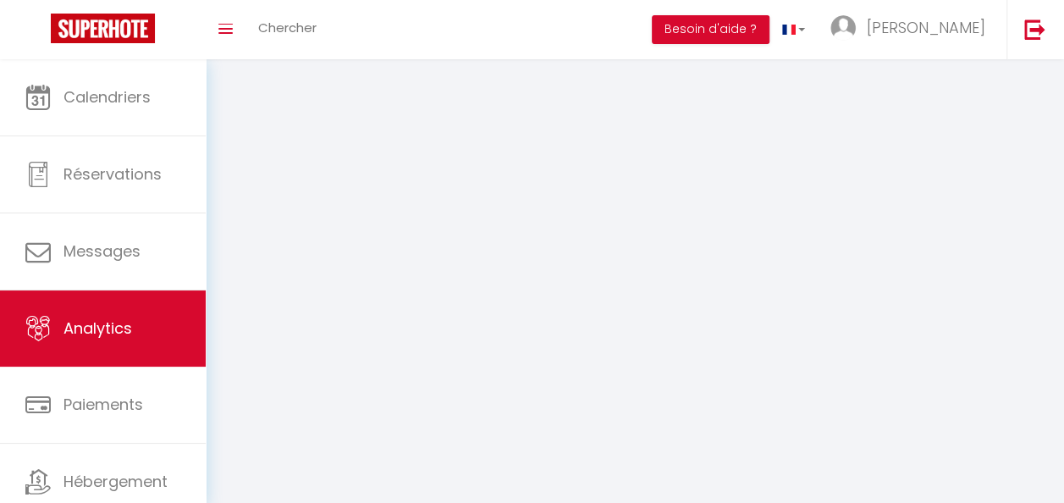
select select "2025"
select select "9"
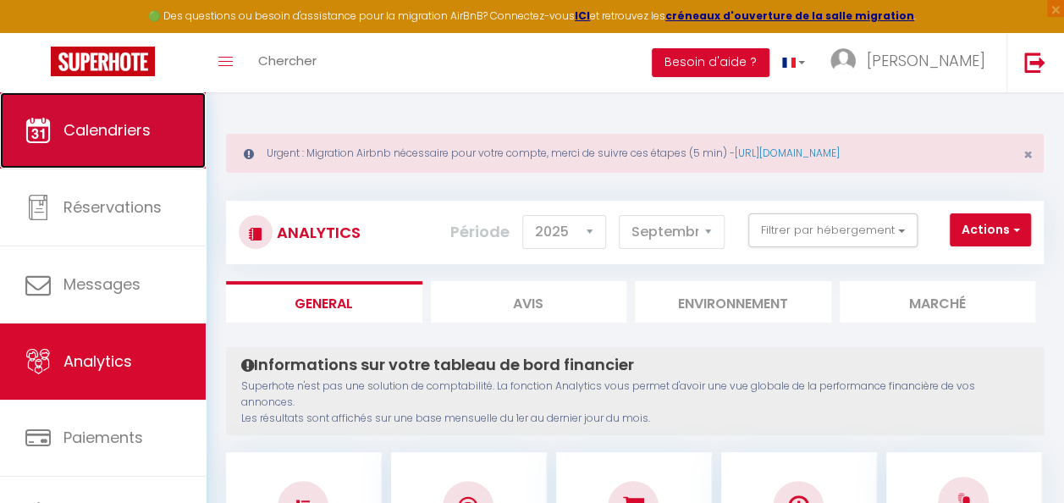
click at [134, 133] on span "Calendriers" at bounding box center [107, 129] width 87 height 21
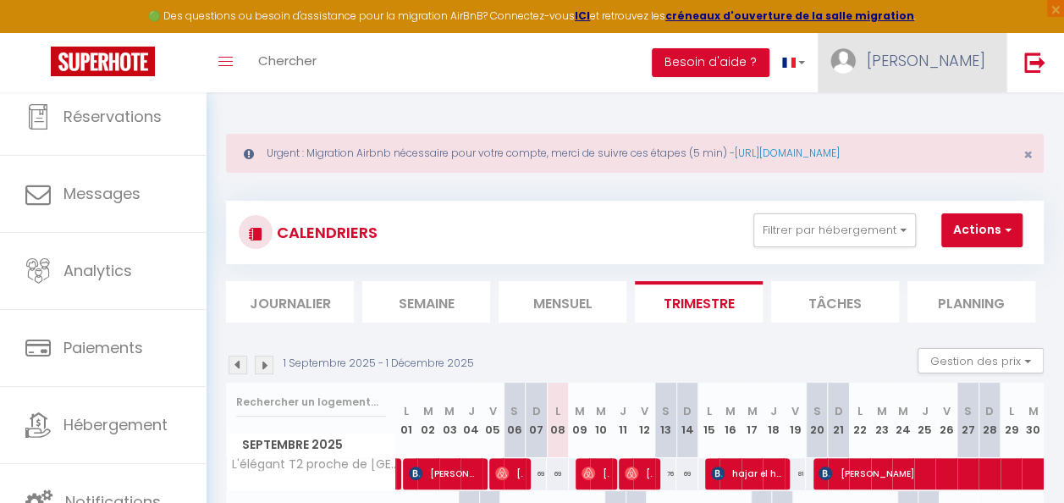
click at [963, 61] on span "[PERSON_NAME]" at bounding box center [926, 60] width 119 height 21
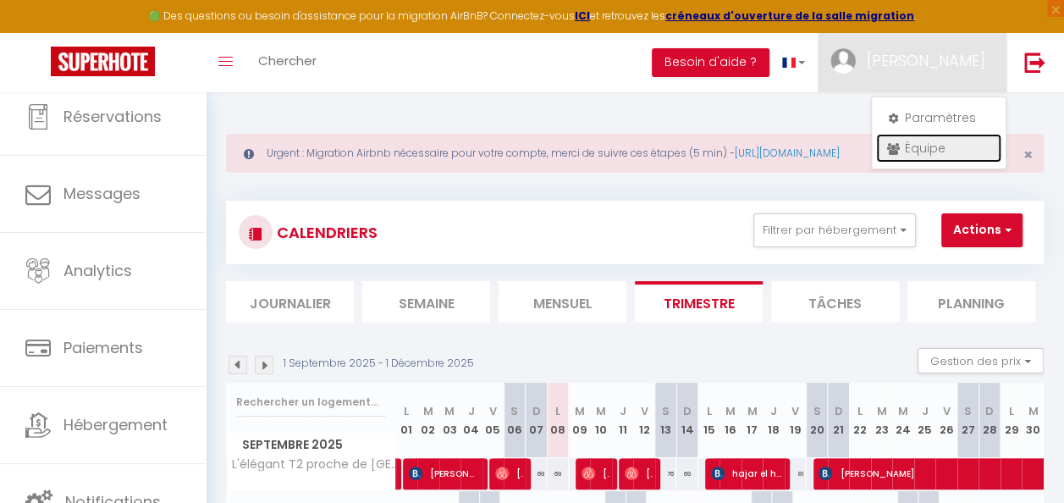
click at [921, 148] on link "Équipe" at bounding box center [938, 148] width 125 height 29
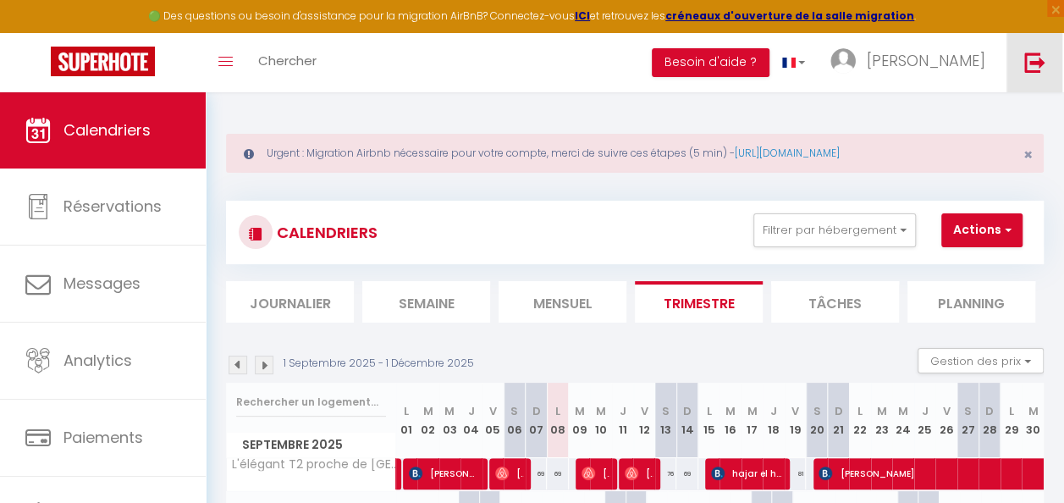
click at [1038, 66] on img at bounding box center [1035, 62] width 21 height 21
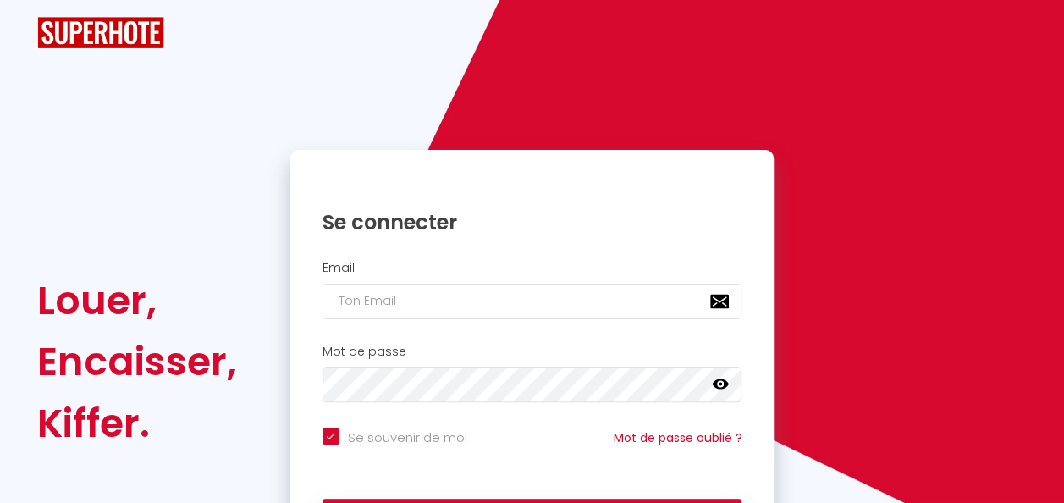
checkbox input "true"
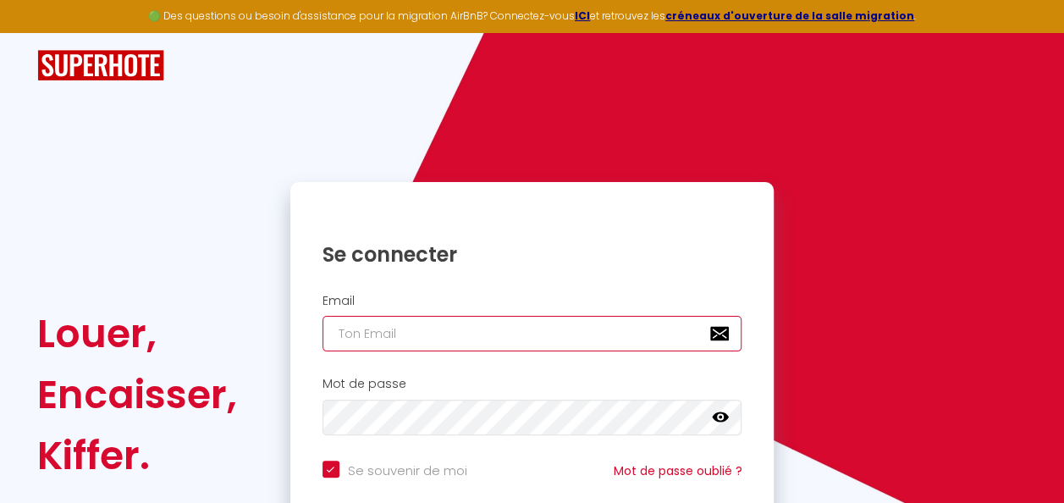
type input "[EMAIL_ADDRESS][DOMAIN_NAME]"
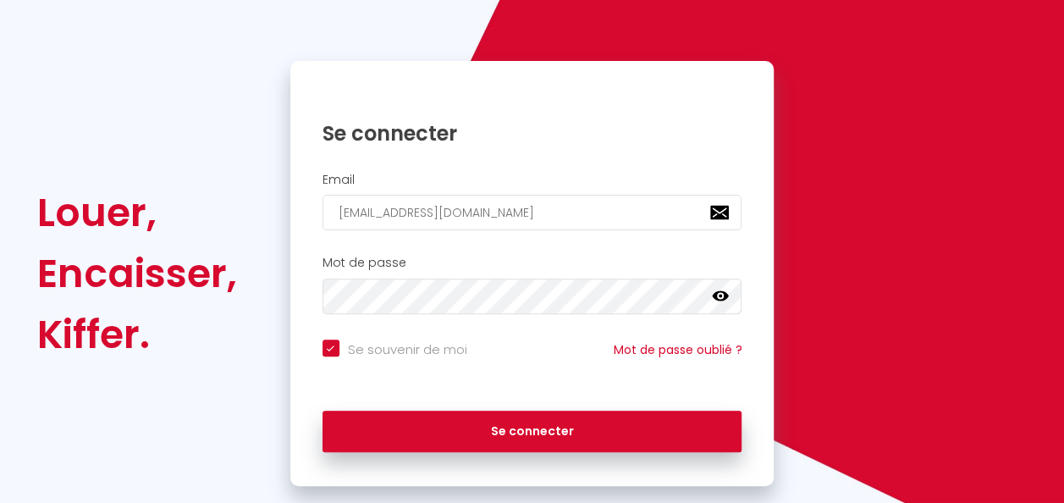
scroll to position [153, 0]
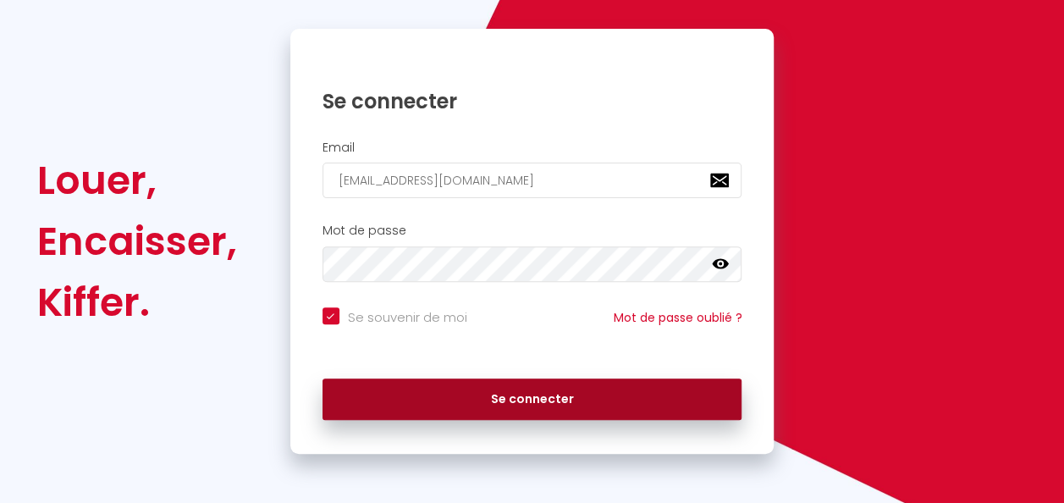
click at [571, 407] on button "Se connecter" at bounding box center [533, 400] width 420 height 42
checkbox input "true"
